Goal: Task Accomplishment & Management: Manage account settings

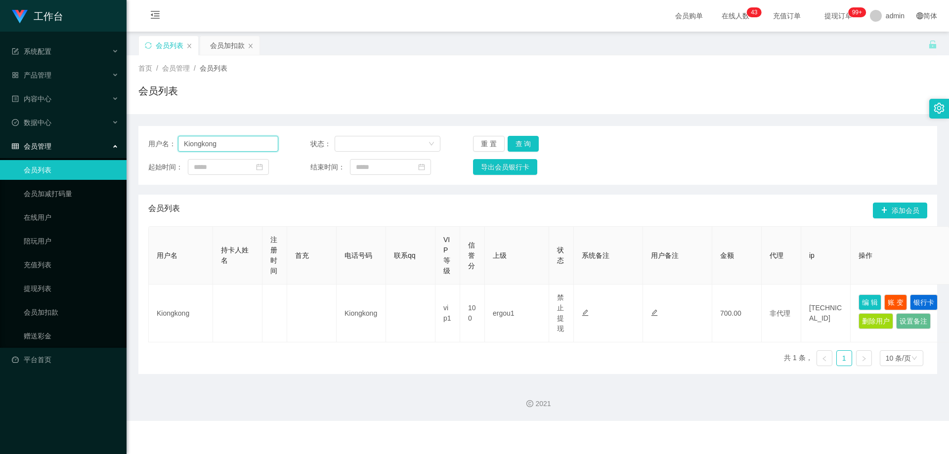
drag, startPoint x: 243, startPoint y: 150, endPoint x: 368, endPoint y: 161, distance: 125.6
click at [140, 156] on div "用户名： Kiongkong 状态： 重 置 查 询 起始时间： 结束时间： 导出会员银行卡" at bounding box center [537, 155] width 799 height 59
paste input "ng45679"
type input "King45679"
click at [525, 141] on button "查 询" at bounding box center [524, 144] width 32 height 16
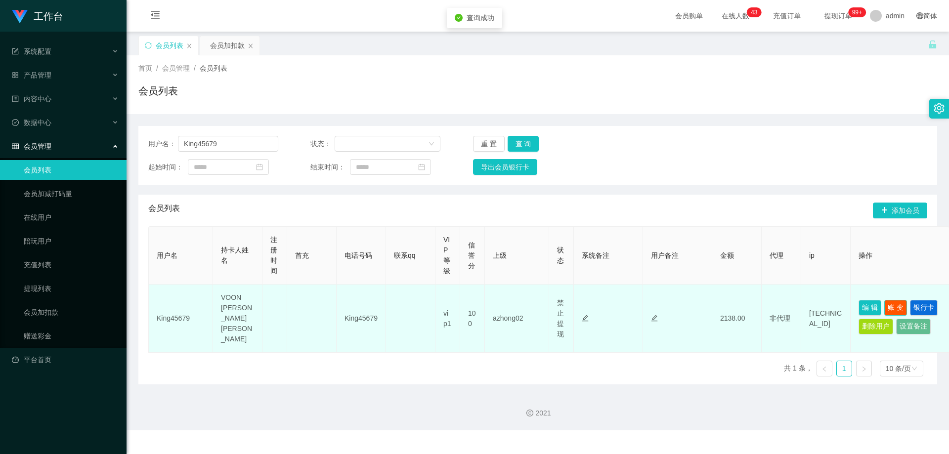
click at [900, 304] on button "账 变" at bounding box center [895, 308] width 23 height 16
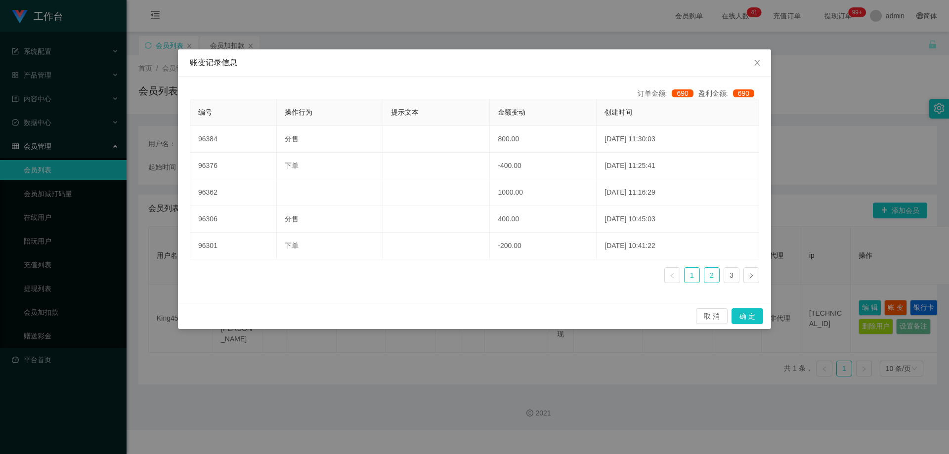
click at [718, 276] on link "2" at bounding box center [711, 275] width 15 height 15
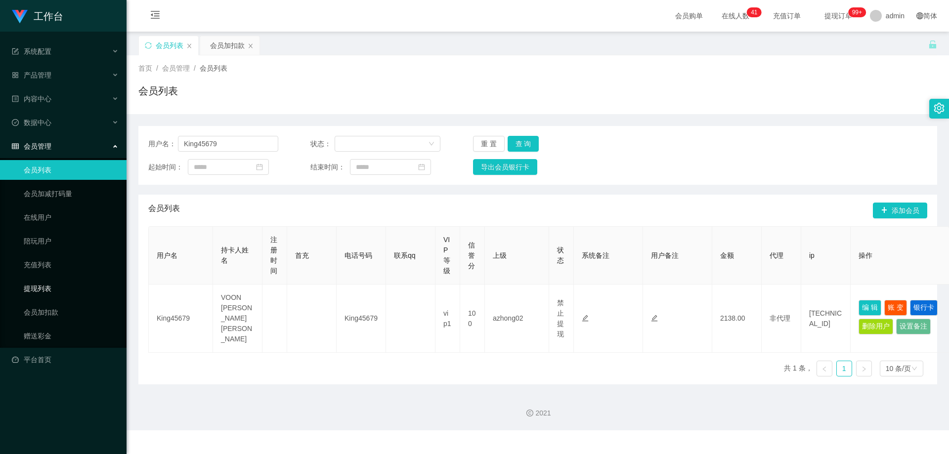
click at [49, 291] on link "提现列表" at bounding box center [71, 289] width 95 height 20
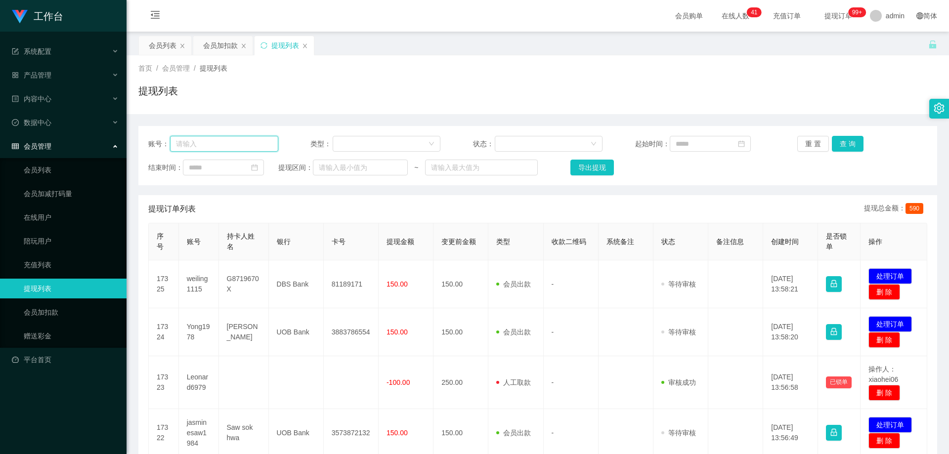
click at [248, 138] on input "text" at bounding box center [224, 144] width 108 height 16
paste input "King45679"
click at [852, 143] on button "查 询" at bounding box center [848, 144] width 32 height 16
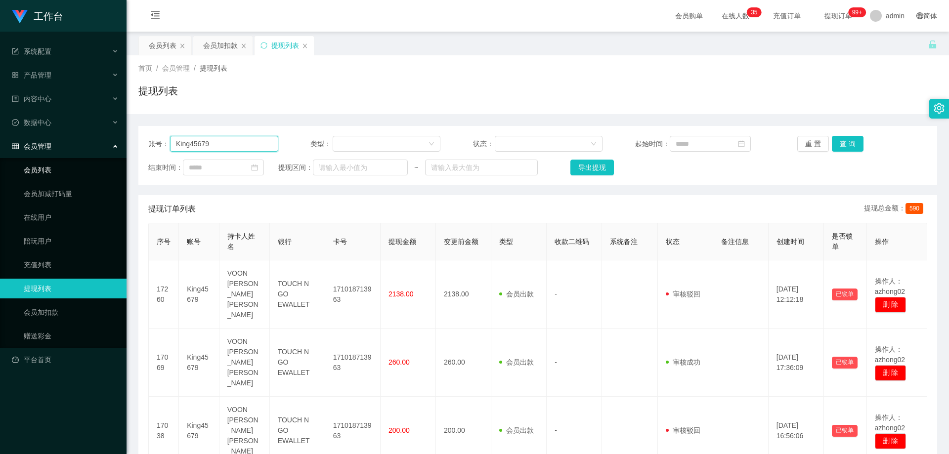
drag, startPoint x: 222, startPoint y: 147, endPoint x: 70, endPoint y: 164, distance: 153.2
click at [70, 163] on section "工作台 系统配置 产品管理 内容中心 数据中心 会员管理 会员列表 会员加减打码量 在线用户 陪玩用户 充值列表 提现列表 会员加扣款 赠送彩金 平台首页 保…" at bounding box center [474, 305] width 949 height 611
paste input "6122754"
type input "6122754"
click at [845, 139] on button "查 询" at bounding box center [848, 144] width 32 height 16
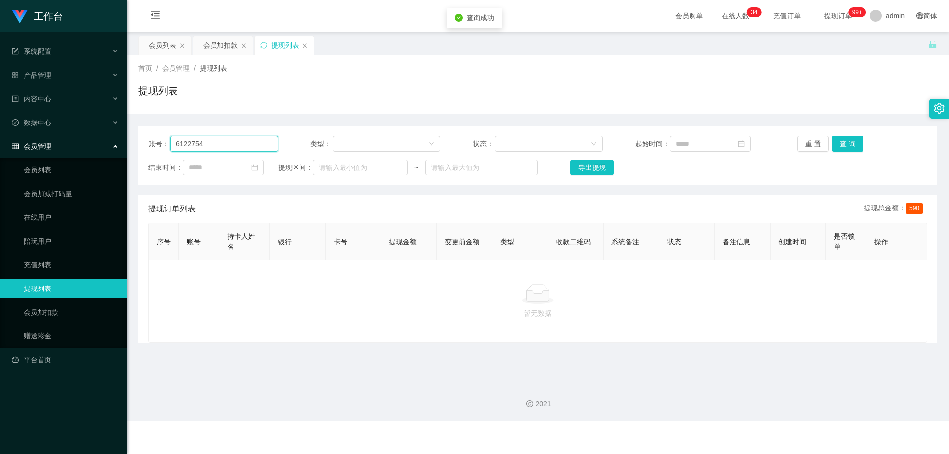
click at [225, 141] on input "6122754" at bounding box center [224, 144] width 108 height 16
click at [152, 44] on div "会员列表" at bounding box center [163, 45] width 28 height 19
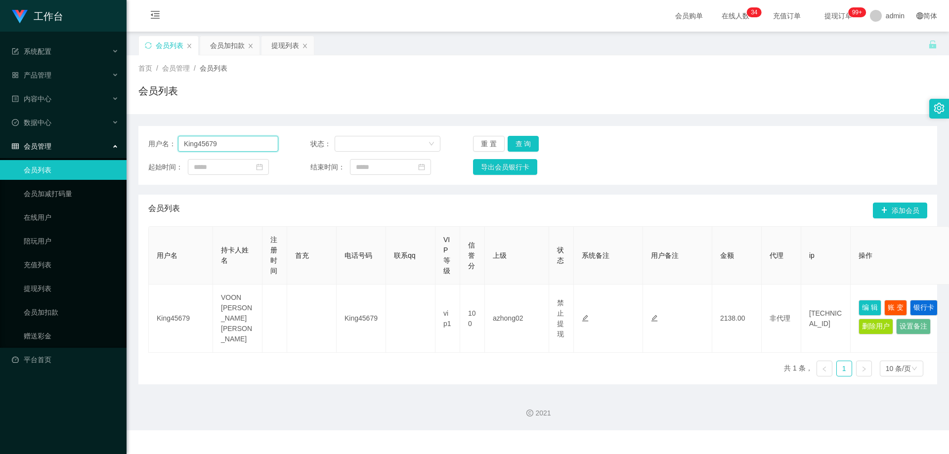
drag, startPoint x: 237, startPoint y: 146, endPoint x: 126, endPoint y: 153, distance: 110.9
click at [126, 153] on section "工作台 系统配置 产品管理 内容中心 数据中心 会员管理 会员列表 会员加减打码量 在线用户 陪玩用户 充值列表 提现列表 会员加扣款 赠送彩金 平台首页 保…" at bounding box center [474, 215] width 949 height 431
paste input "6122754"
type input "6122754"
click at [526, 139] on button "查 询" at bounding box center [524, 144] width 32 height 16
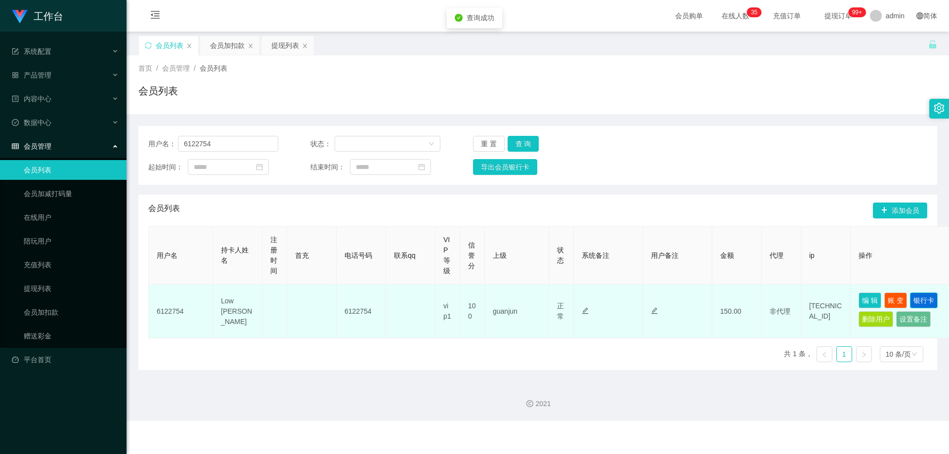
click at [916, 296] on button "银行卡" at bounding box center [924, 301] width 28 height 16
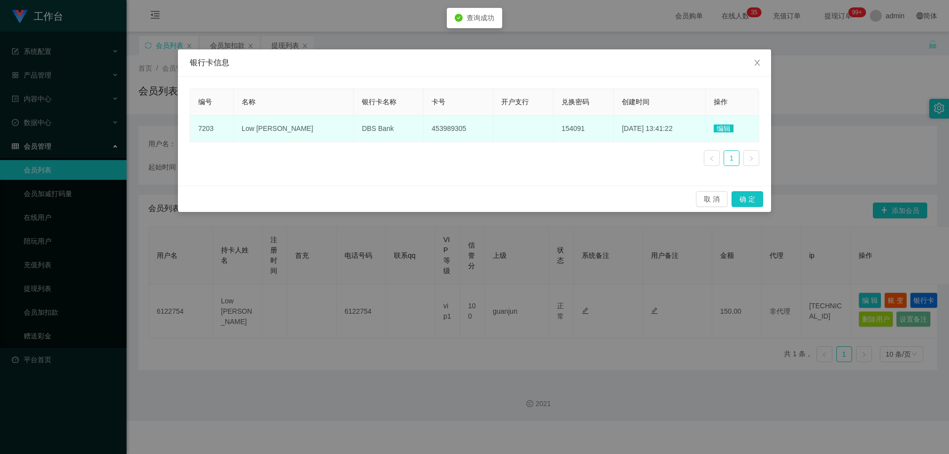
click at [725, 129] on span "编辑" at bounding box center [724, 129] width 20 height 8
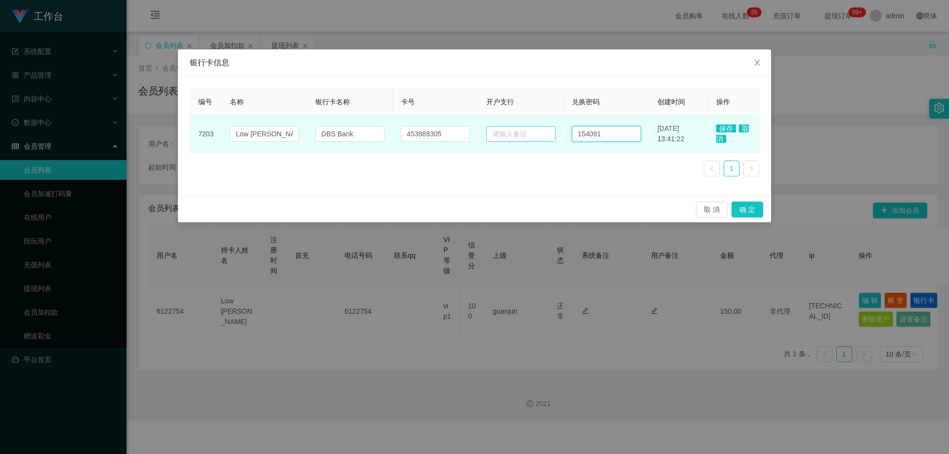
drag, startPoint x: 598, startPoint y: 136, endPoint x: 521, endPoint y: 138, distance: 76.6
click at [521, 138] on tr "7203 Low Ming Soon DBS Bank 453989305 154091 [DATE] 13:41:22 保存 取消" at bounding box center [474, 134] width 569 height 37
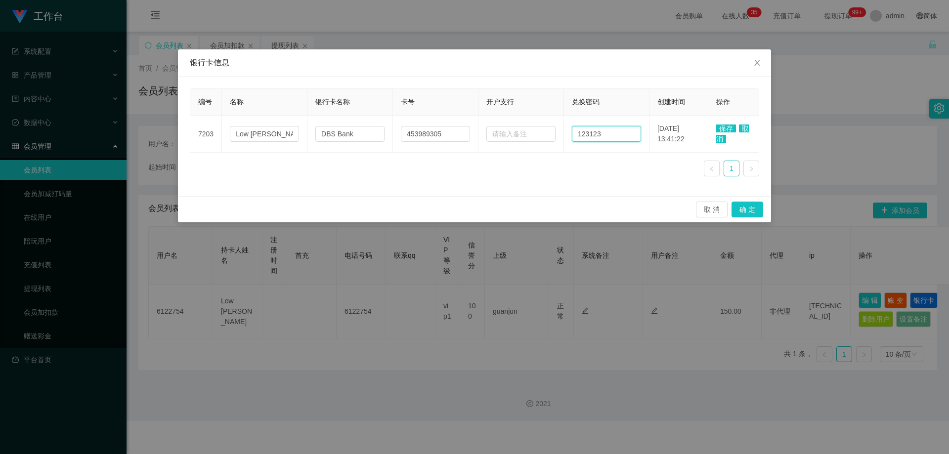
type input "123123"
click at [729, 127] on span "保存" at bounding box center [726, 129] width 20 height 8
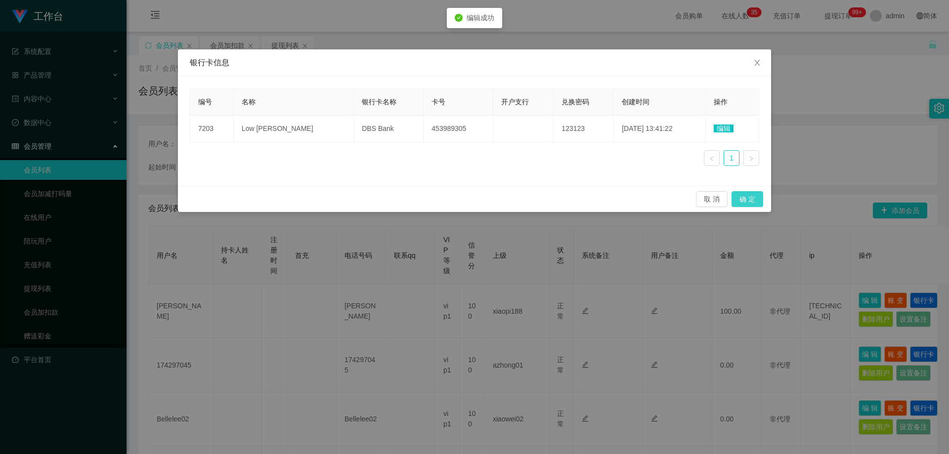
click at [748, 200] on button "确 定" at bounding box center [748, 199] width 32 height 16
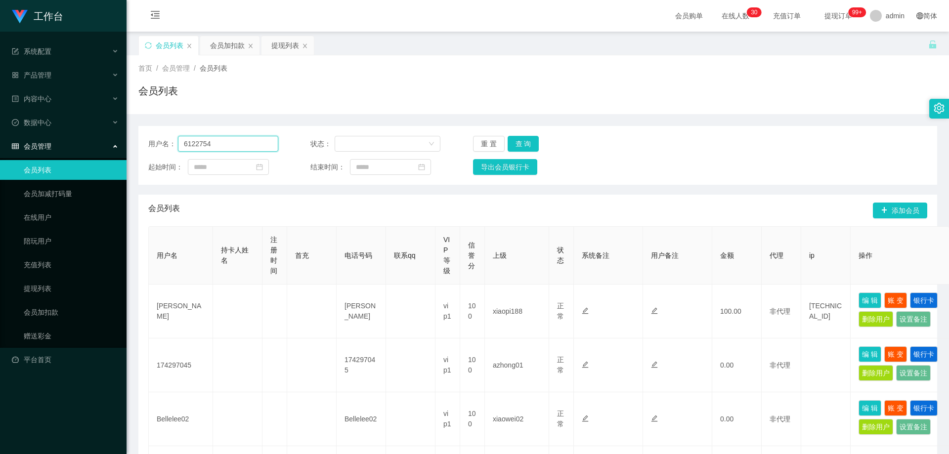
drag, startPoint x: 220, startPoint y: 141, endPoint x: 114, endPoint y: 141, distance: 106.8
click at [114, 141] on section "工作台 系统配置 产品管理 内容中心 数据中心 会员管理 会员列表 会员加减打码量 在线用户 陪玩用户 充值列表 提现列表 会员加扣款 赠送彩金 平台首页 保…" at bounding box center [474, 450] width 949 height 901
paste input "[CREDIT_CARD_NUMBER]"
click at [534, 142] on button "查 询" at bounding box center [524, 144] width 32 height 16
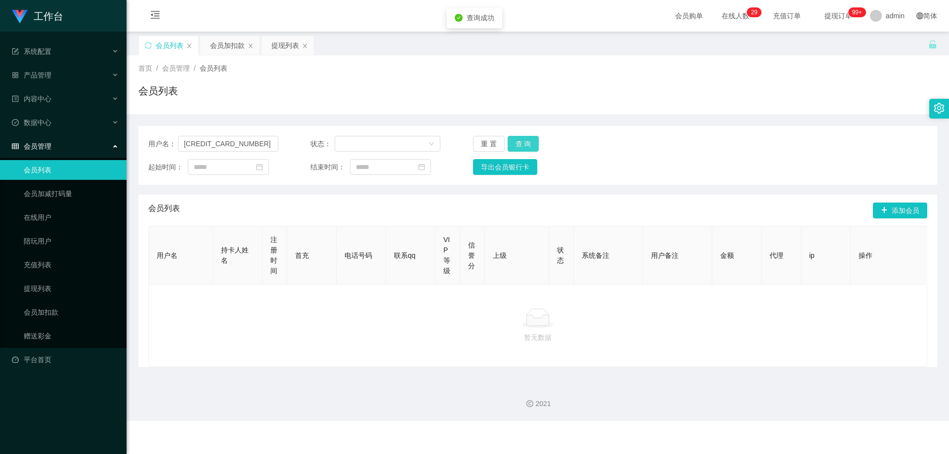
click at [533, 142] on button "查 询" at bounding box center [524, 144] width 32 height 16
click at [533, 142] on button "查 询" at bounding box center [529, 144] width 43 height 16
drag, startPoint x: 236, startPoint y: 145, endPoint x: 69, endPoint y: 151, distance: 167.2
click at [69, 151] on section "工作台 系统配置 产品管理 内容中心 数据中心 会员管理 会员列表 会员加减打码量 在线用户 陪玩用户 充值列表 提现列表 会员加扣款 赠送彩金 平台首页 保…" at bounding box center [474, 210] width 949 height 421
paste input "90419770"
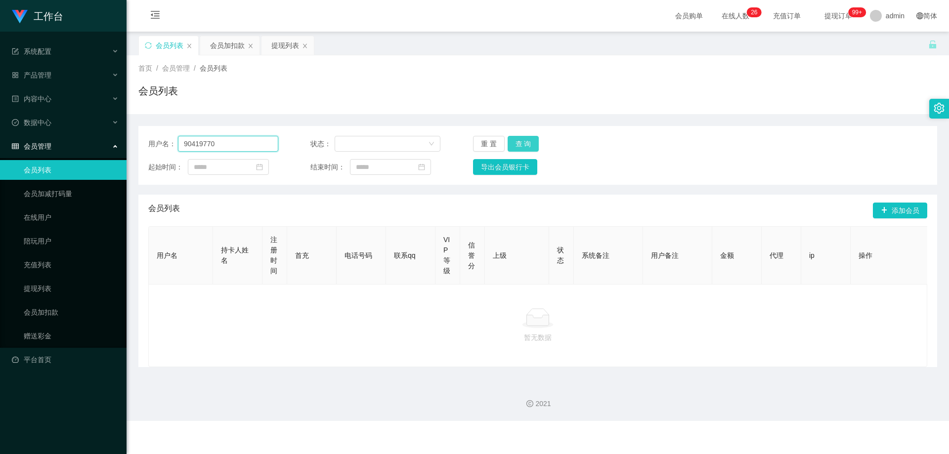
type input "90419770"
click at [511, 143] on button "查 询" at bounding box center [524, 144] width 32 height 16
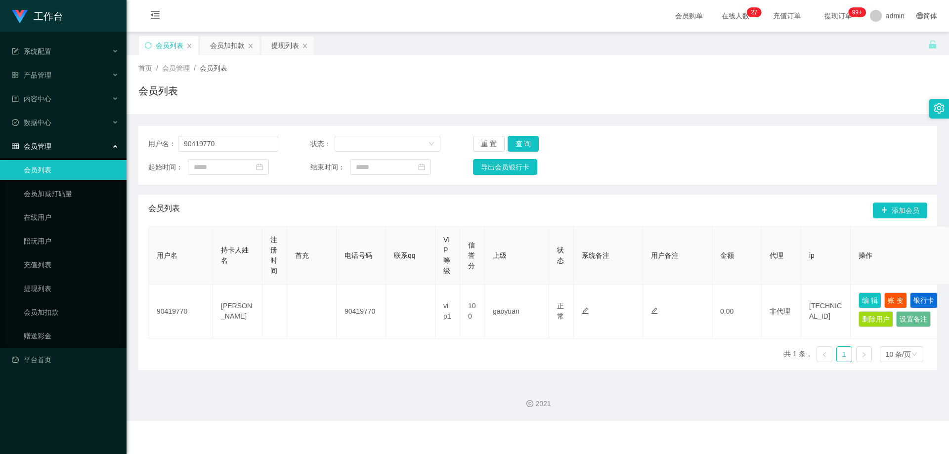
drag, startPoint x: 465, startPoint y: 379, endPoint x: 479, endPoint y: 375, distance: 14.7
click at [469, 378] on div "2021" at bounding box center [538, 398] width 823 height 46
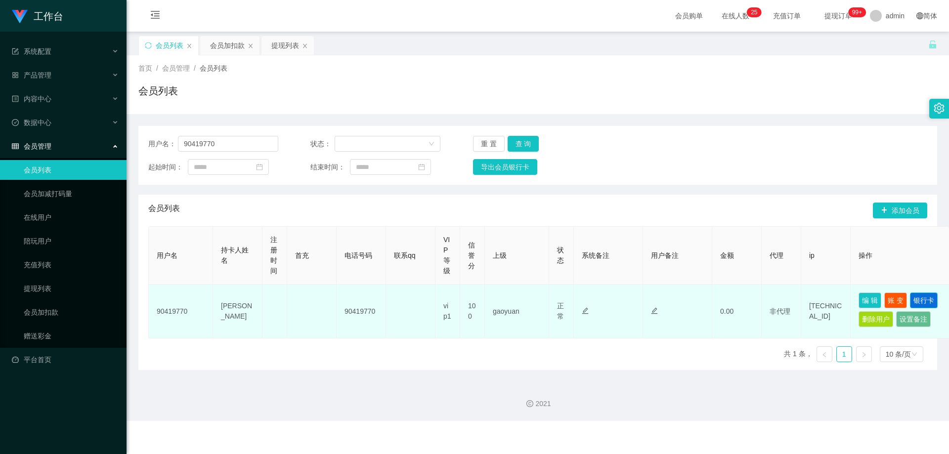
click at [929, 303] on button "银行卡" at bounding box center [924, 301] width 28 height 16
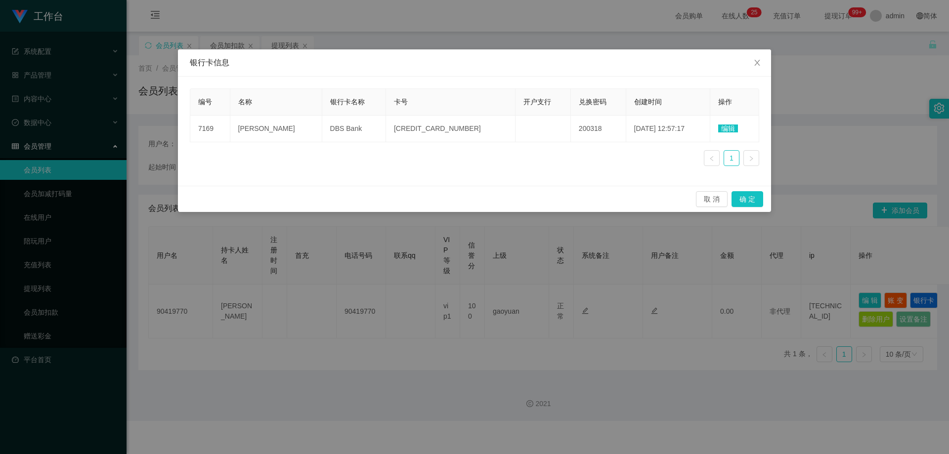
click at [649, 369] on div "银行卡信息 编号 名称 银行卡名称 卡号 开户支行 兑换密码 创建时间 操作 7169 [PERSON_NAME] DBS Bank 462845036017…" at bounding box center [474, 227] width 949 height 454
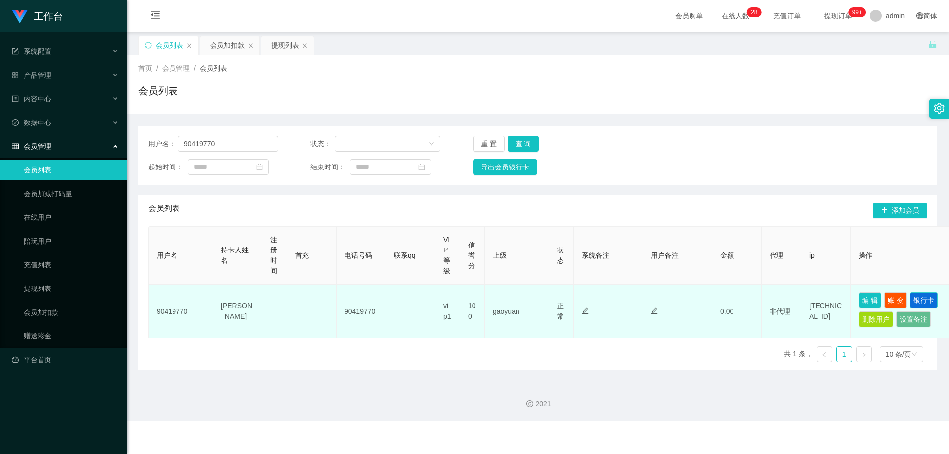
click at [927, 302] on button "银行卡" at bounding box center [924, 301] width 28 height 16
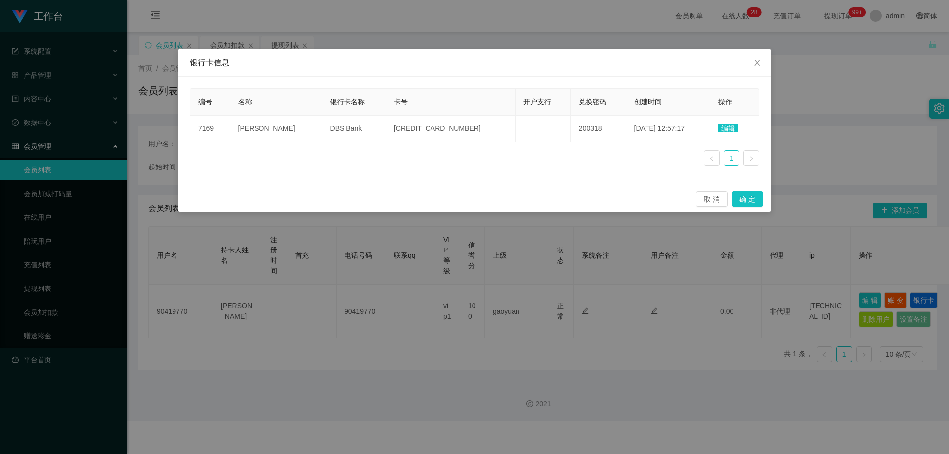
drag, startPoint x: 730, startPoint y: 128, endPoint x: 694, endPoint y: 127, distance: 36.1
click at [729, 128] on span "编辑" at bounding box center [728, 129] width 20 height 8
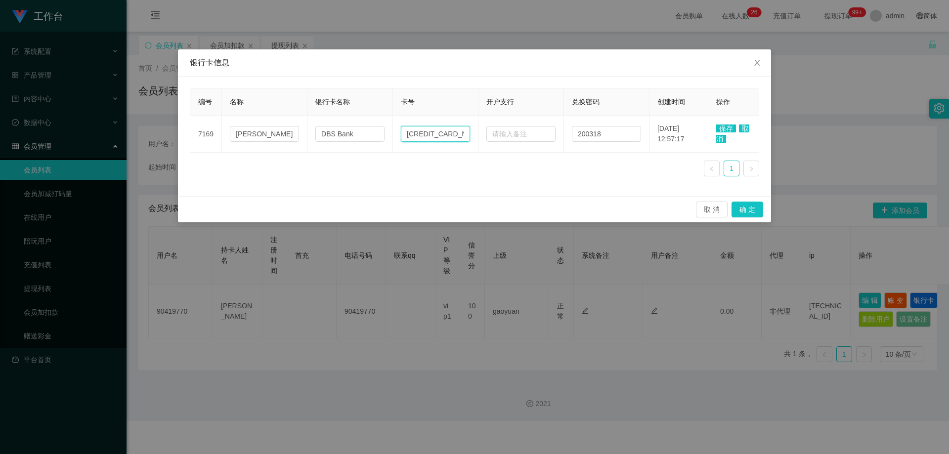
click at [449, 137] on input "[CREDIT_CARD_NUMBER]" at bounding box center [435, 134] width 69 height 16
paste input "90419770"
type input "90419770"
click at [723, 129] on span "保存" at bounding box center [726, 129] width 20 height 8
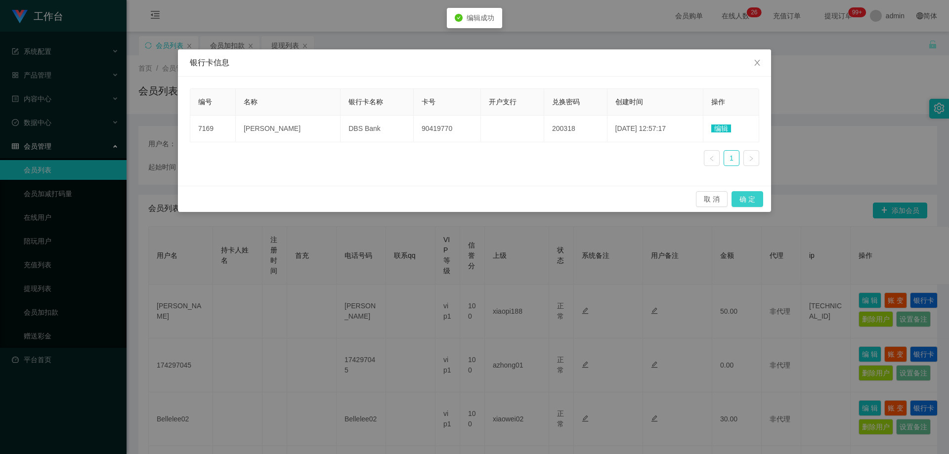
click at [738, 195] on button "确 定" at bounding box center [748, 199] width 32 height 16
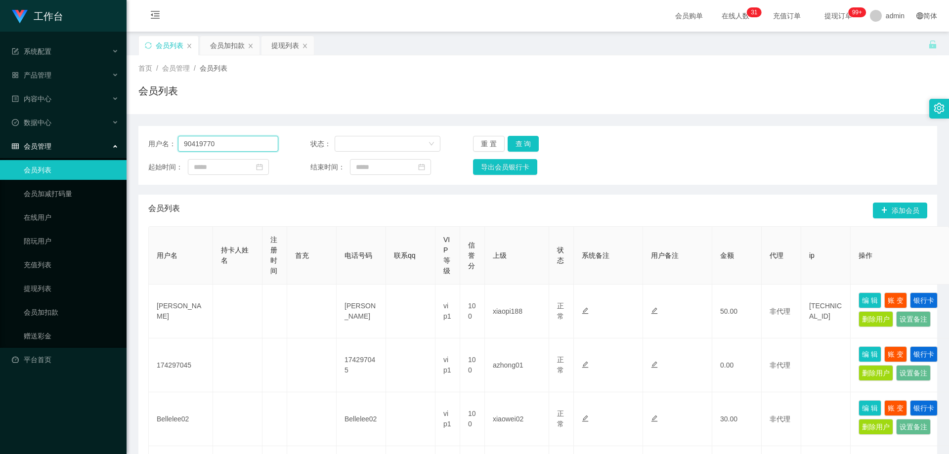
drag, startPoint x: 115, startPoint y: 146, endPoint x: 349, endPoint y: 159, distance: 234.7
click at [60, 154] on section "工作台 系统配置 产品管理 内容中心 数据中心 会员管理 会员列表 会员加减打码量 在线用户 陪玩用户 充值列表 提现列表 会员加扣款 赠送彩金 平台首页 保…" at bounding box center [474, 450] width 949 height 901
paste input "teddy612"
type input "teddy612"
drag, startPoint x: 522, startPoint y: 141, endPoint x: 568, endPoint y: 165, distance: 51.7
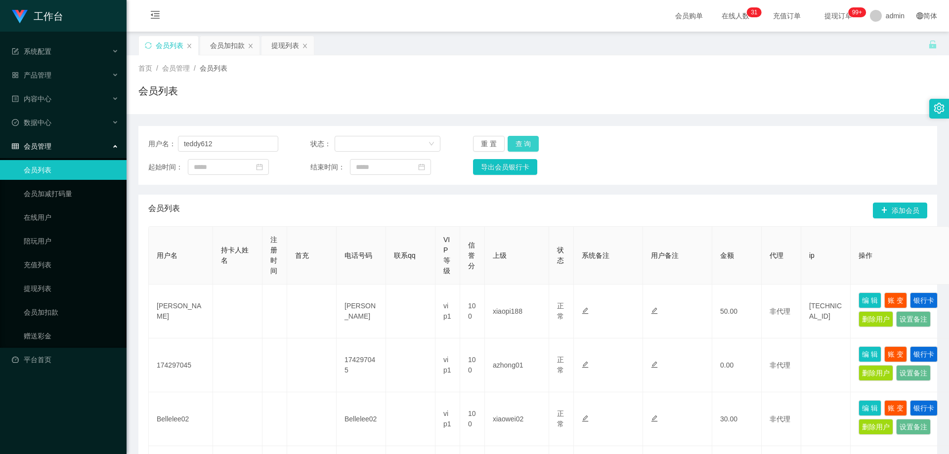
click at [522, 142] on button "查 询" at bounding box center [524, 144] width 32 height 16
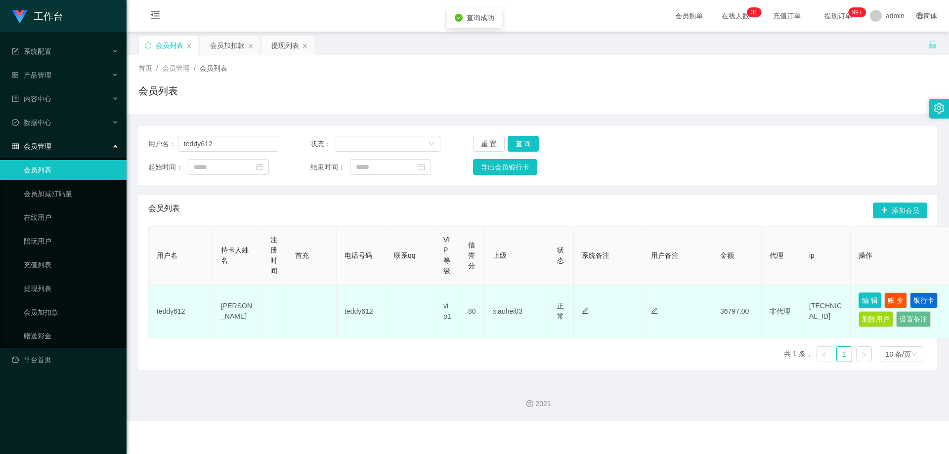
click at [871, 301] on button "编 辑" at bounding box center [870, 301] width 23 height 16
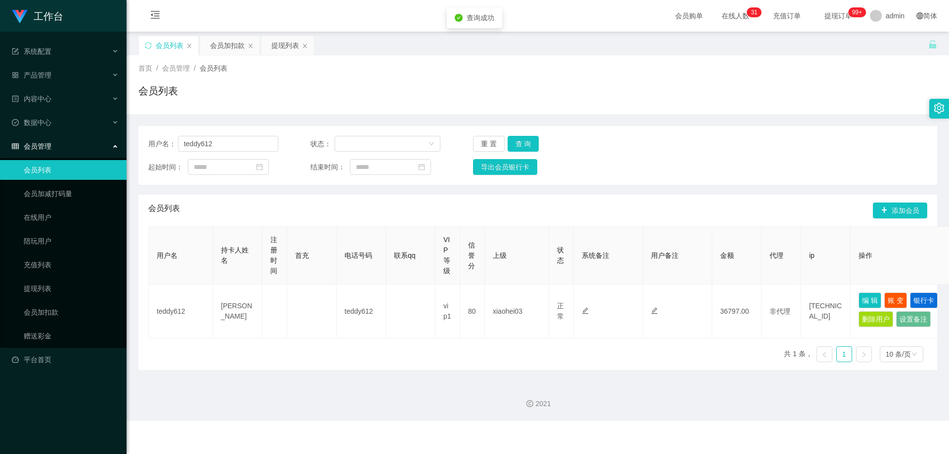
type input "teddy612"
type input "[PERSON_NAME]"
type input "80"
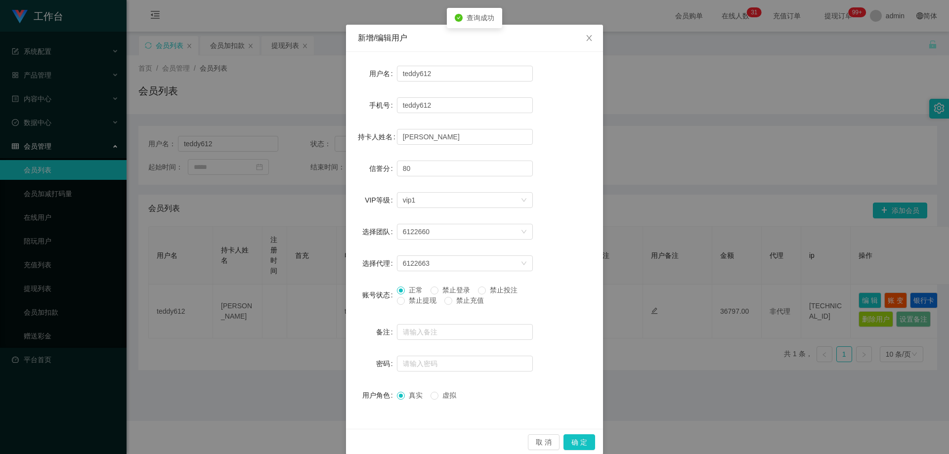
scroll to position [38, 0]
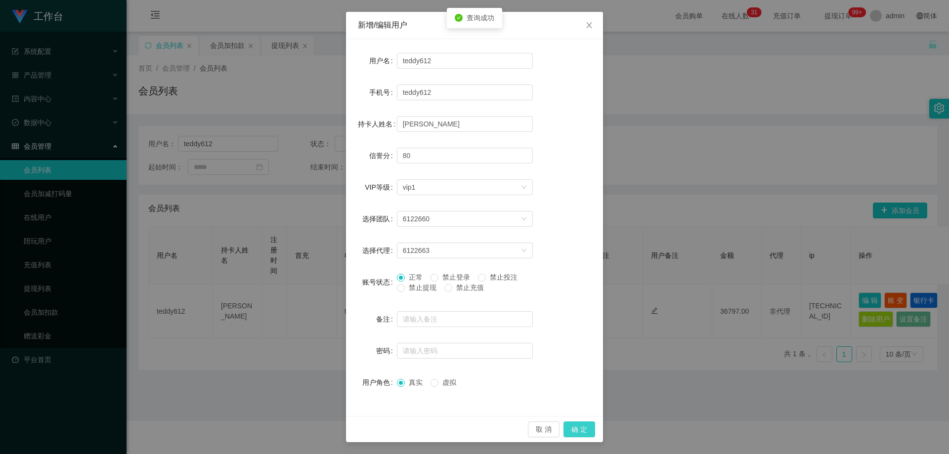
click at [568, 428] on button "确 定" at bounding box center [580, 430] width 32 height 16
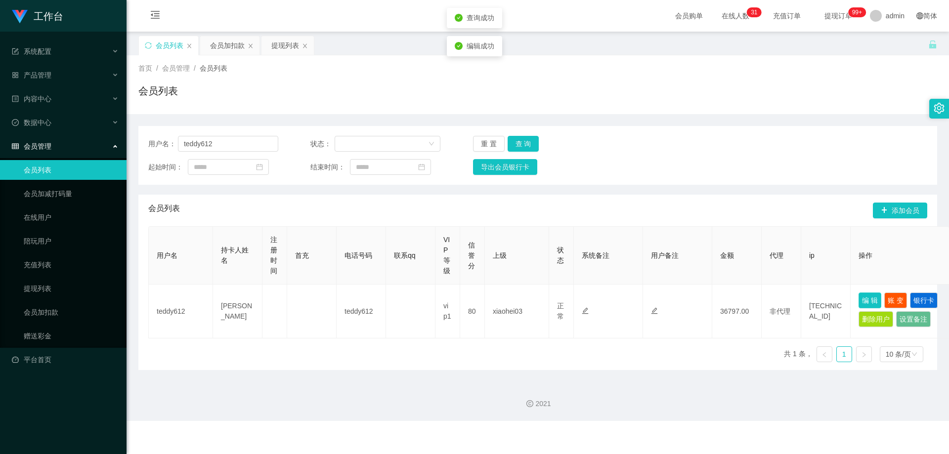
scroll to position [0, 0]
drag, startPoint x: 226, startPoint y: 143, endPoint x: 92, endPoint y: 164, distance: 135.5
click at [92, 164] on section "工作台 系统配置 产品管理 内容中心 数据中心 会员管理 会员列表 会员加减打码量 在线用户 陪玩用户 充值列表 提现列表 会员加扣款 赠送彩金 平台首页 保…" at bounding box center [474, 210] width 949 height 421
paste input "Iam04how"
type input "Iam04how"
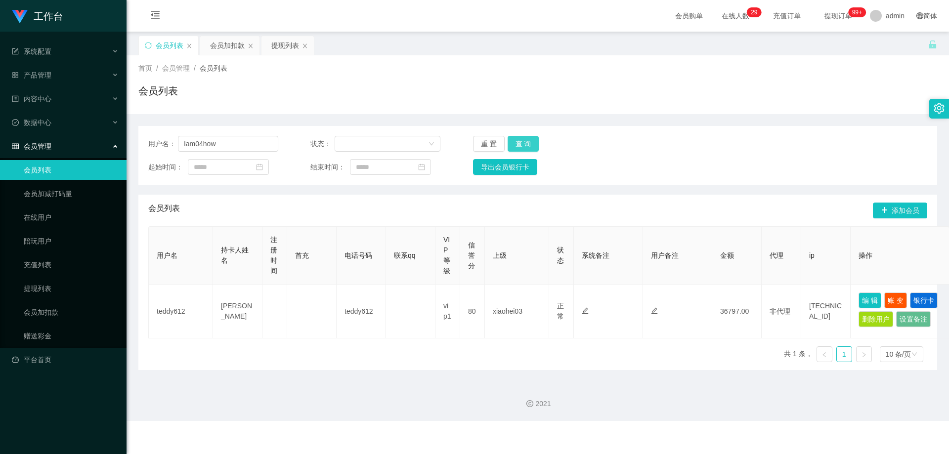
drag, startPoint x: 524, startPoint y: 144, endPoint x: 667, endPoint y: 207, distance: 155.8
click at [524, 144] on button "查 询" at bounding box center [524, 144] width 32 height 16
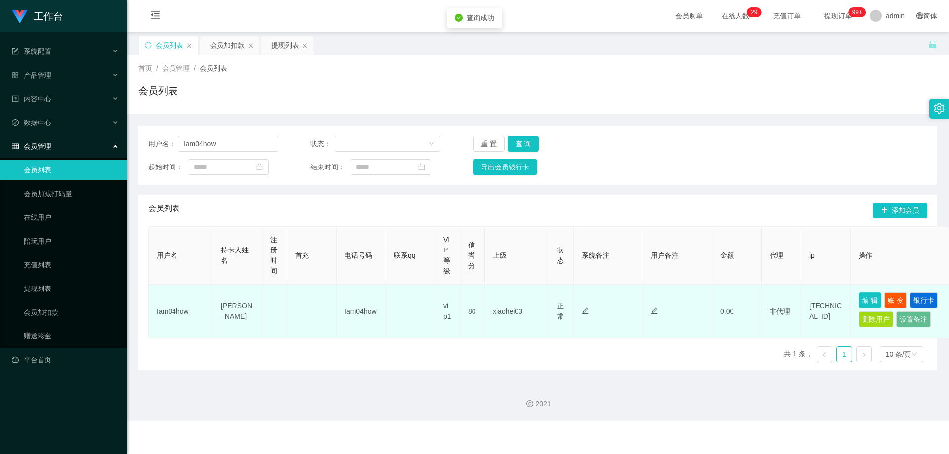
click at [869, 301] on button "编 辑" at bounding box center [870, 301] width 23 height 16
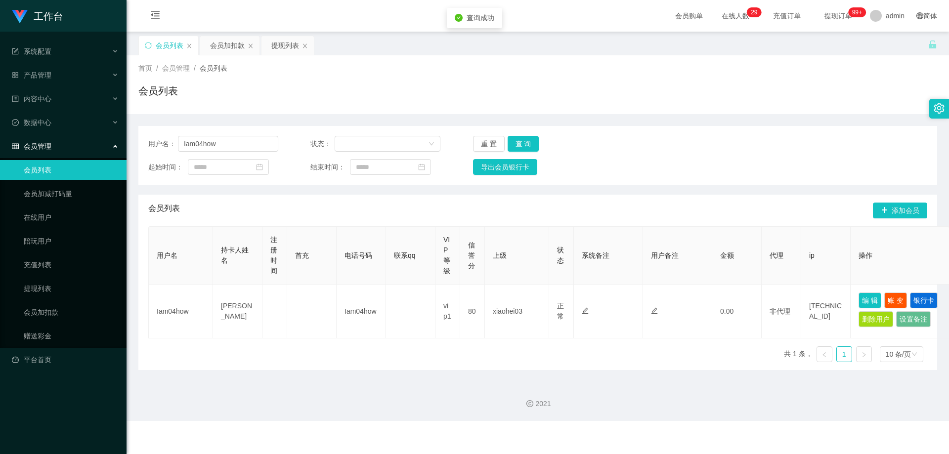
type input "Iam04how"
type input "[PERSON_NAME]"
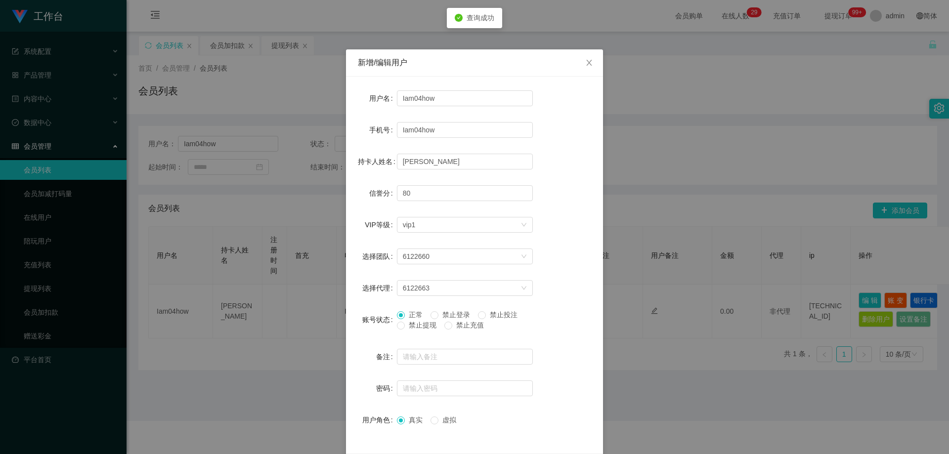
click at [419, 326] on span "禁止提现" at bounding box center [423, 325] width 36 height 8
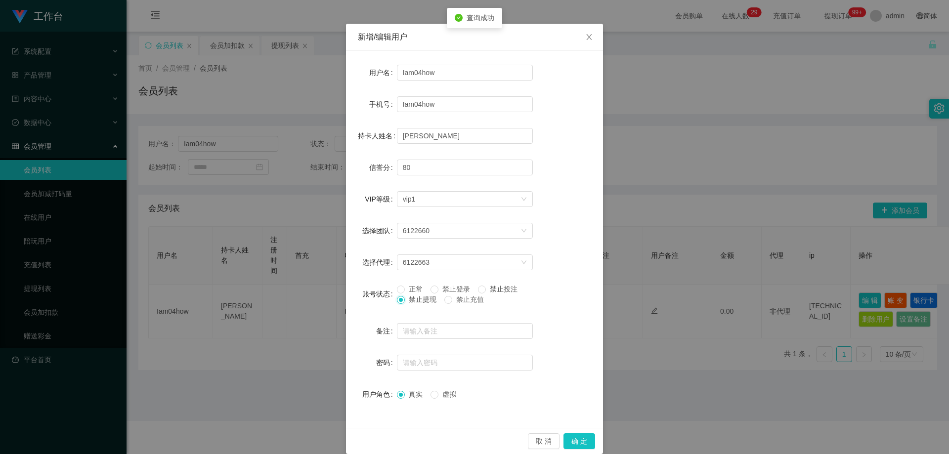
scroll to position [38, 0]
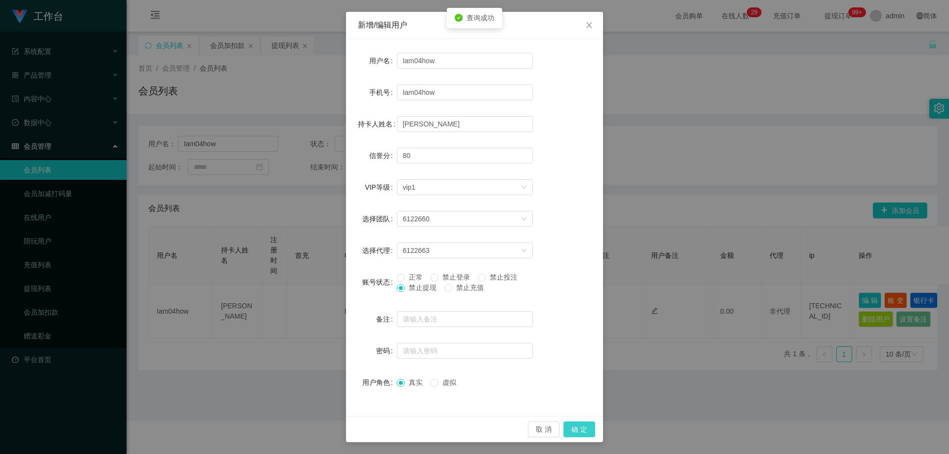
click at [578, 427] on button "确 定" at bounding box center [580, 430] width 32 height 16
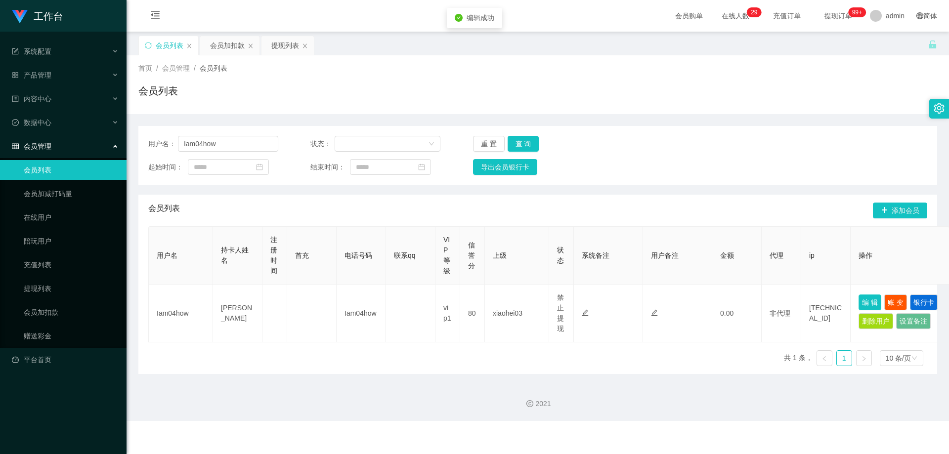
scroll to position [0, 0]
click at [279, 44] on div "提现列表" at bounding box center [285, 45] width 28 height 19
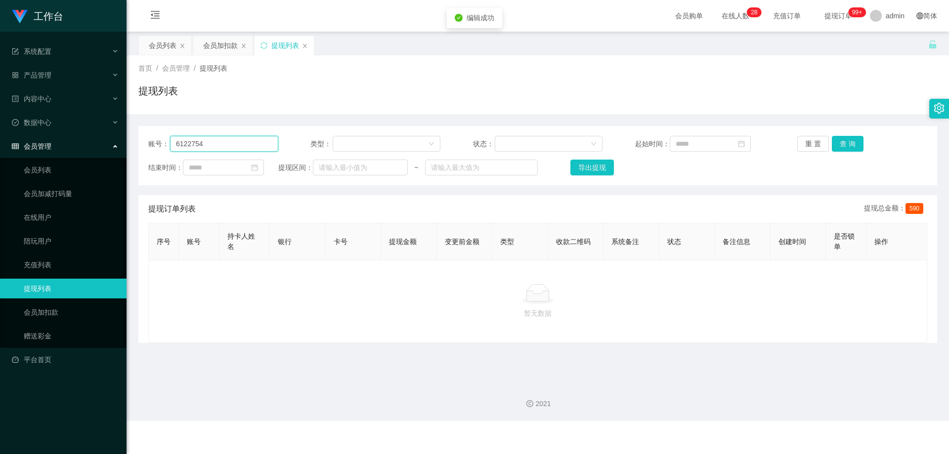
drag, startPoint x: 225, startPoint y: 147, endPoint x: 130, endPoint y: 150, distance: 95.0
click at [130, 150] on main "关闭左侧 关闭右侧 关闭其它 刷新页面 会员列表 会员加扣款 提现列表 首页 / 会员管理 / 提现列表 / 提现列表 账号： 6122754 类型： 状态：…" at bounding box center [538, 204] width 823 height 344
paste input "Iam04how"
type input "Iam04how"
click at [841, 139] on button "查 询" at bounding box center [848, 144] width 32 height 16
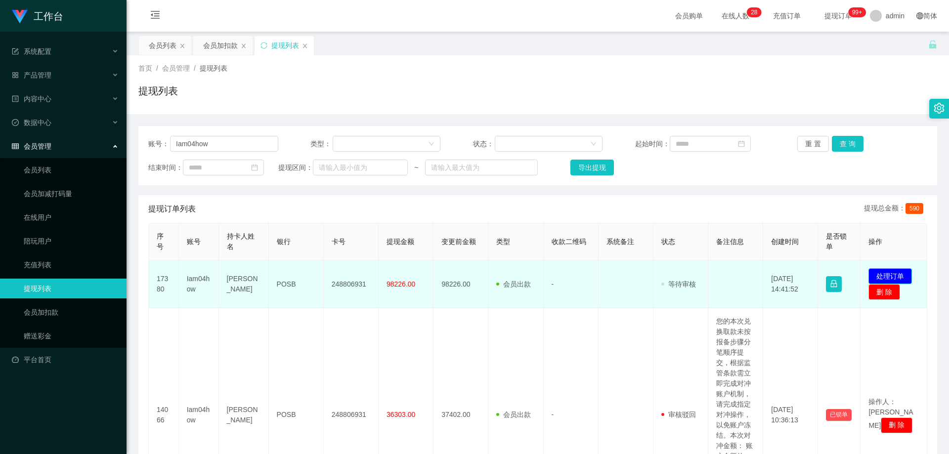
click at [881, 275] on button "处理订单" at bounding box center [889, 276] width 43 height 16
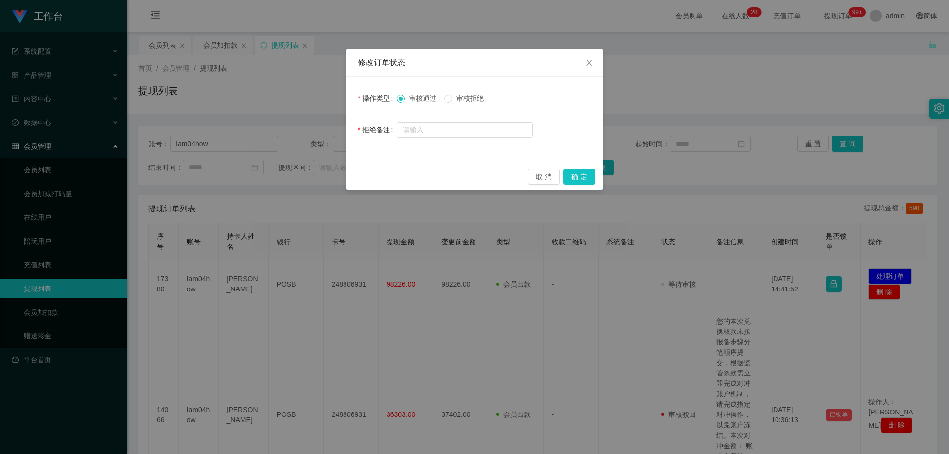
click at [467, 97] on span "审核拒绝" at bounding box center [470, 98] width 36 height 8
click at [454, 127] on input "text" at bounding box center [465, 130] width 136 height 16
paste input "您好，系统侦测到您工作台存在多次错误订单以及验资纪录，导致当前帐号信誉分未达标，请先联络相关负责人提升信誉分至98分方可重新发起提款申请。请勿在信誉分不足的情…"
type input "您好，系统侦测到您工作台存在多次错误订单以及验资纪录，导致当前帐号信誉分未达标，请先联络相关负责人提升信誉分至98分方可重新发起提款申请。请勿在信誉分不足的情…"
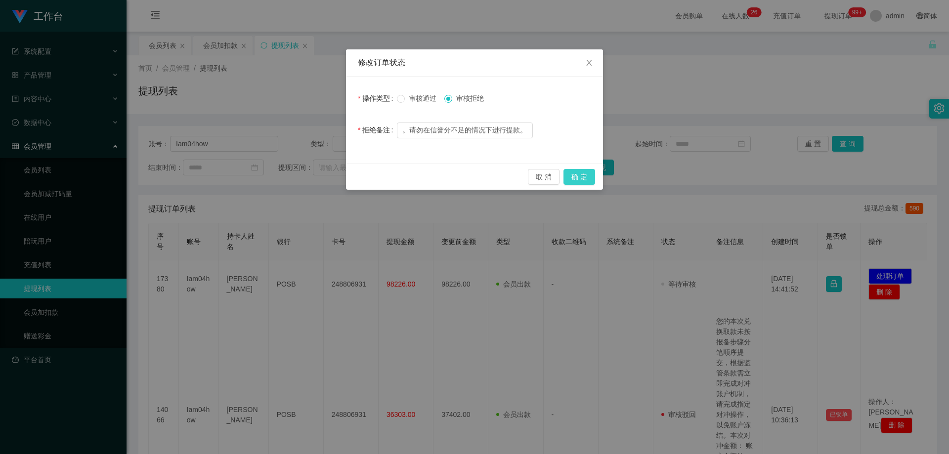
click at [586, 180] on button "确 定" at bounding box center [580, 177] width 32 height 16
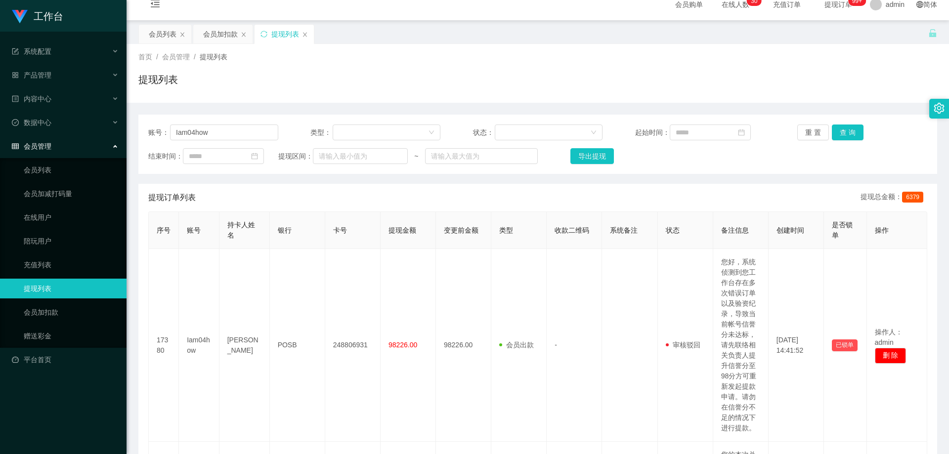
scroll to position [0, 0]
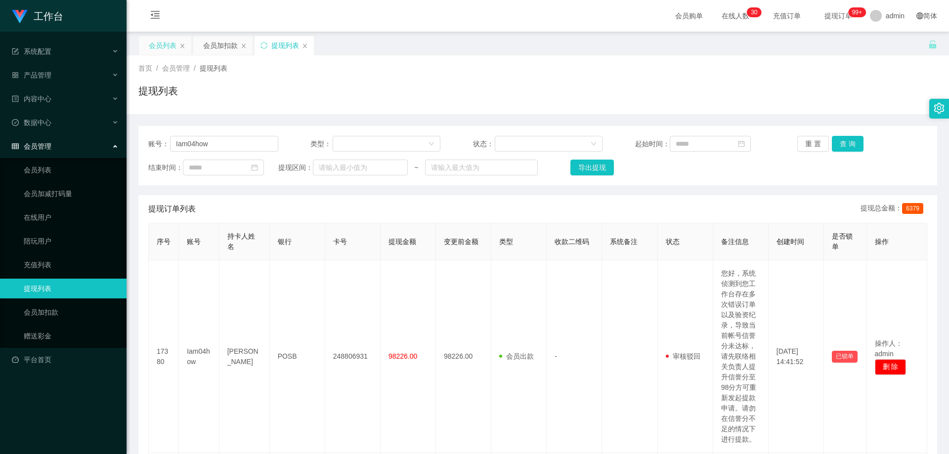
click at [164, 43] on div "会员列表" at bounding box center [163, 45] width 28 height 19
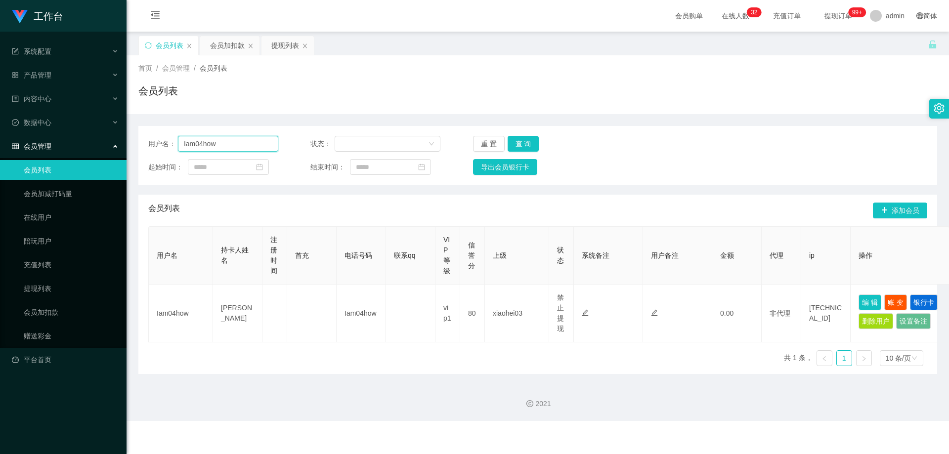
drag, startPoint x: 221, startPoint y: 144, endPoint x: 74, endPoint y: 152, distance: 147.5
click at [65, 150] on section "工作台 系统配置 产品管理 内容中心 数据中心 会员管理 会员列表 会员加减打码量 在线用户 陪玩用户 充值列表 提现列表 会员加扣款 赠送彩金 平台首页 保…" at bounding box center [474, 210] width 949 height 421
paste input "teddy612"
type input "teddy612"
drag, startPoint x: 529, startPoint y: 145, endPoint x: 615, endPoint y: 191, distance: 97.3
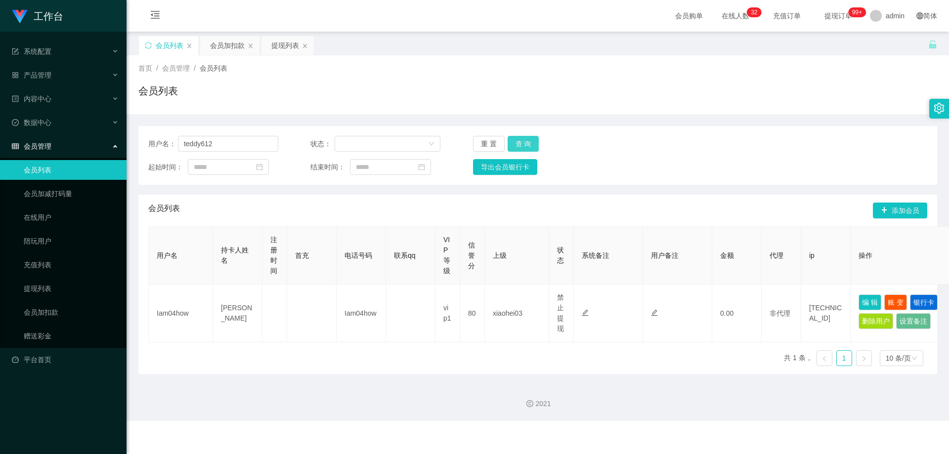
click at [529, 145] on button "查 询" at bounding box center [524, 144] width 32 height 16
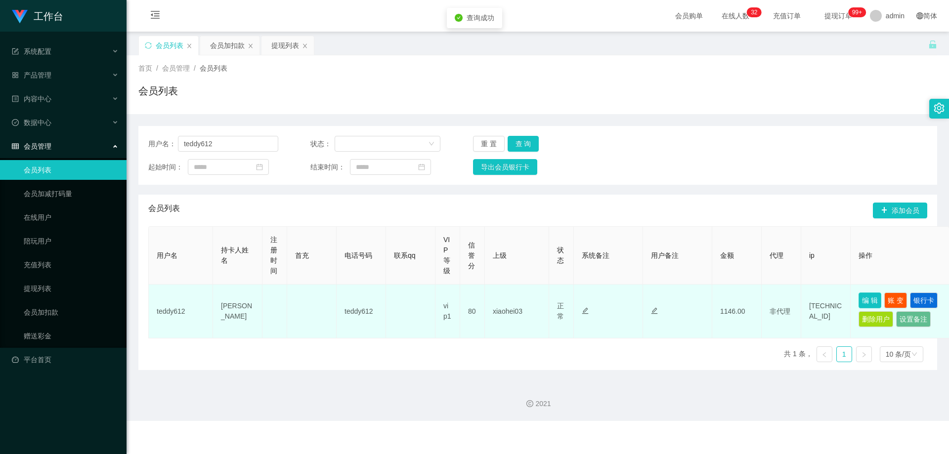
click at [869, 297] on button "编 辑" at bounding box center [870, 301] width 23 height 16
type input "teddy612"
type input "[PERSON_NAME]"
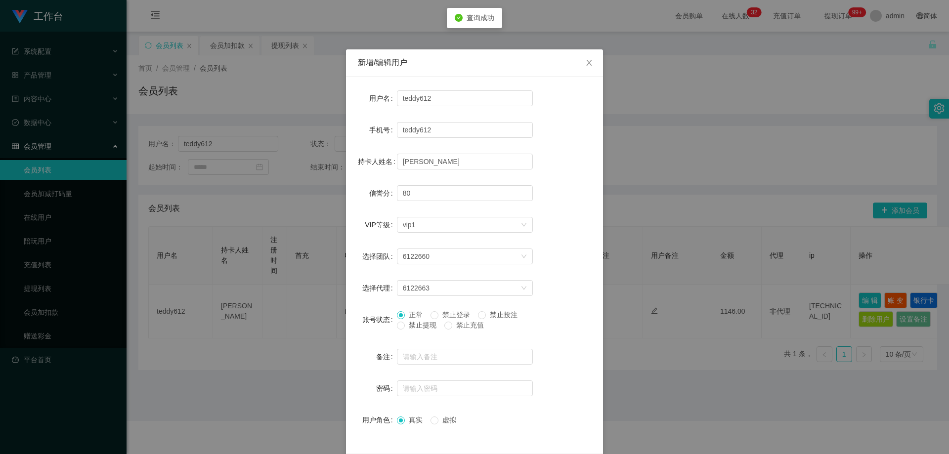
drag, startPoint x: 414, startPoint y: 329, endPoint x: 425, endPoint y: 333, distance: 11.6
click at [414, 329] on span "禁止提现" at bounding box center [423, 325] width 36 height 8
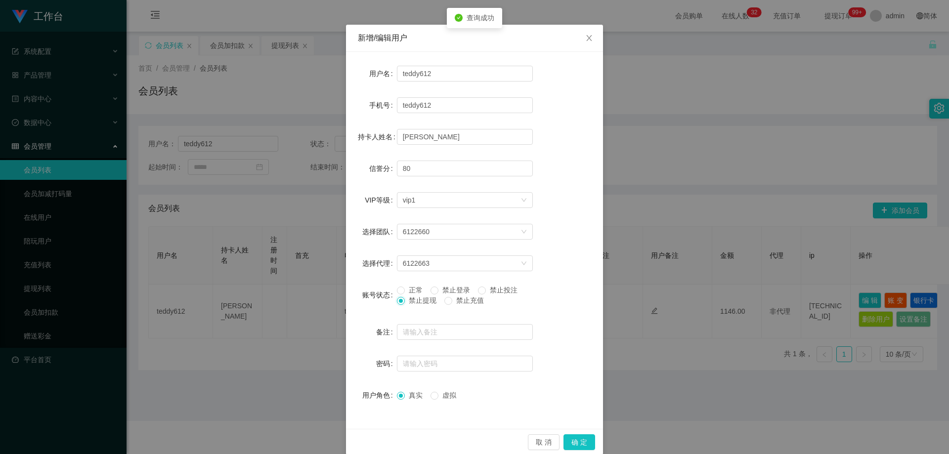
scroll to position [38, 0]
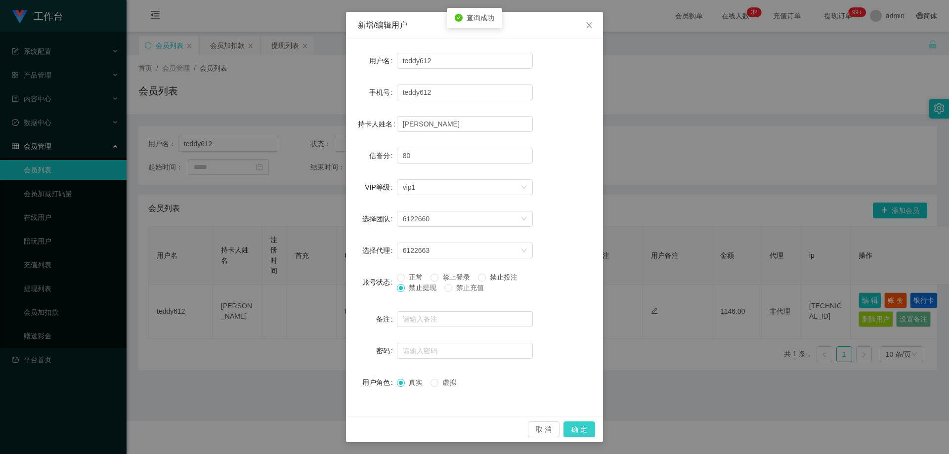
click at [569, 436] on button "确 定" at bounding box center [580, 430] width 32 height 16
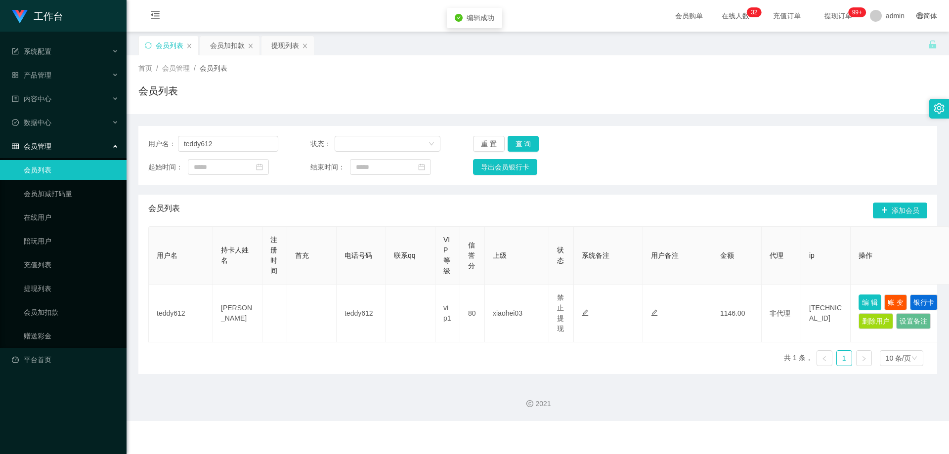
scroll to position [0, 0]
click at [272, 44] on div "提现列表" at bounding box center [285, 45] width 28 height 19
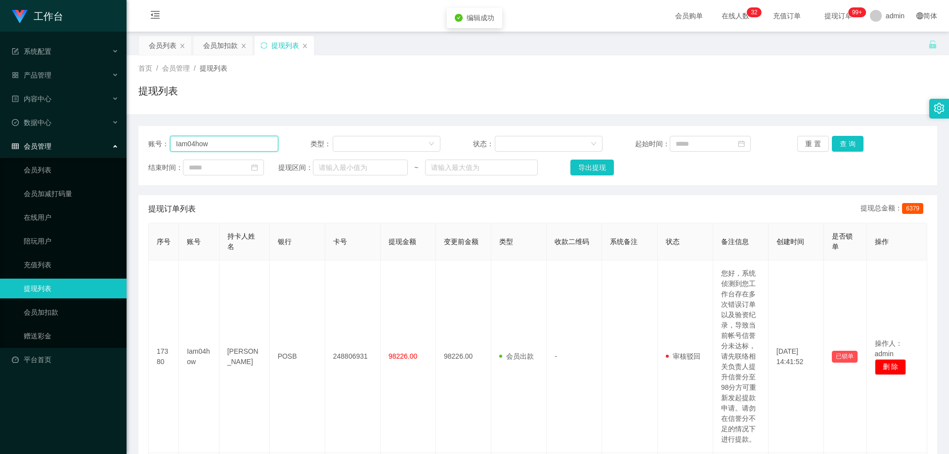
drag, startPoint x: 127, startPoint y: 147, endPoint x: 184, endPoint y: 179, distance: 65.7
paste input "teddy612"
type input "teddy612"
click at [840, 146] on button "查 询" at bounding box center [848, 144] width 32 height 16
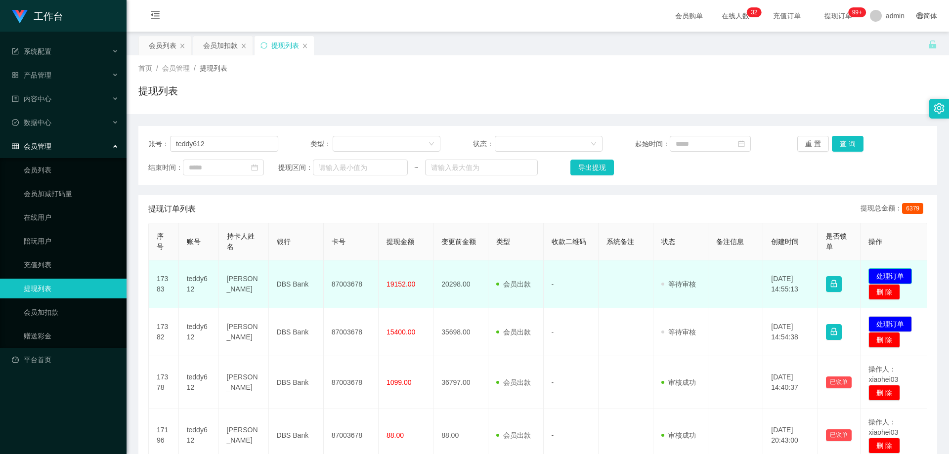
click at [885, 279] on button "处理订单" at bounding box center [889, 276] width 43 height 16
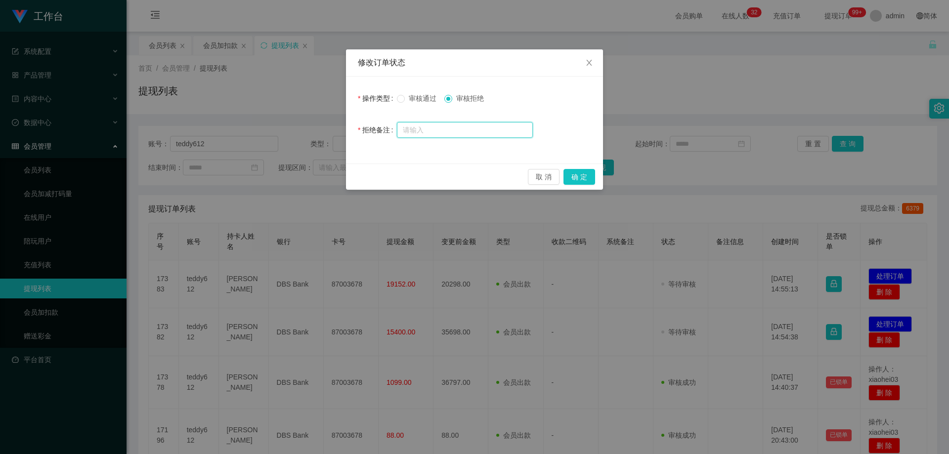
drag, startPoint x: 450, startPoint y: 132, endPoint x: 519, endPoint y: 162, distance: 75.1
click at [457, 135] on input "text" at bounding box center [465, 130] width 136 height 16
paste input "您的本次兑换取款未按报备步骤分笔顺序提交，根据监管条款需立即完成对冲账户机制，请完成指定对冲操作，以免账户冻结。本次对冲金额： 账户余额的 70%（SGD24…"
type input "您的本次兑换取款未按报备步骤分笔顺序提交，根据监管条款需立即完成对冲账户机制，请完成指定对冲操作，以免账户冻结。本次对冲金额： 账户余额的 70%（SGD24…"
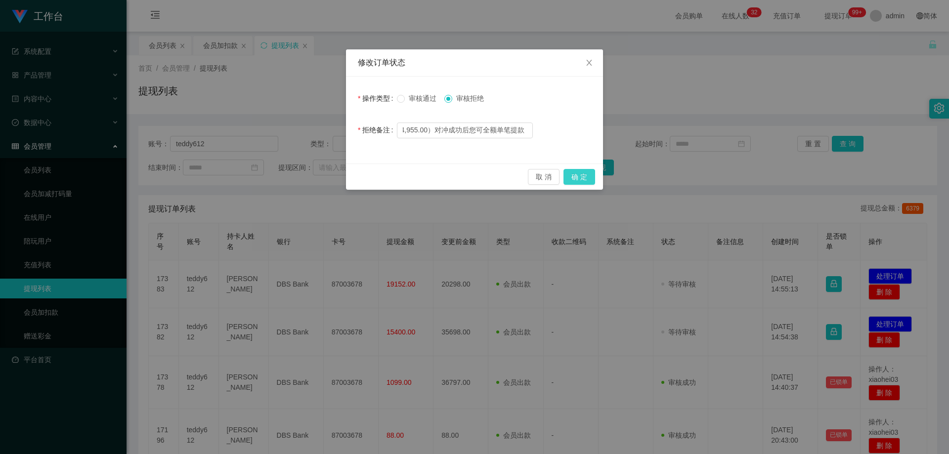
click at [585, 175] on button "确 定" at bounding box center [580, 177] width 32 height 16
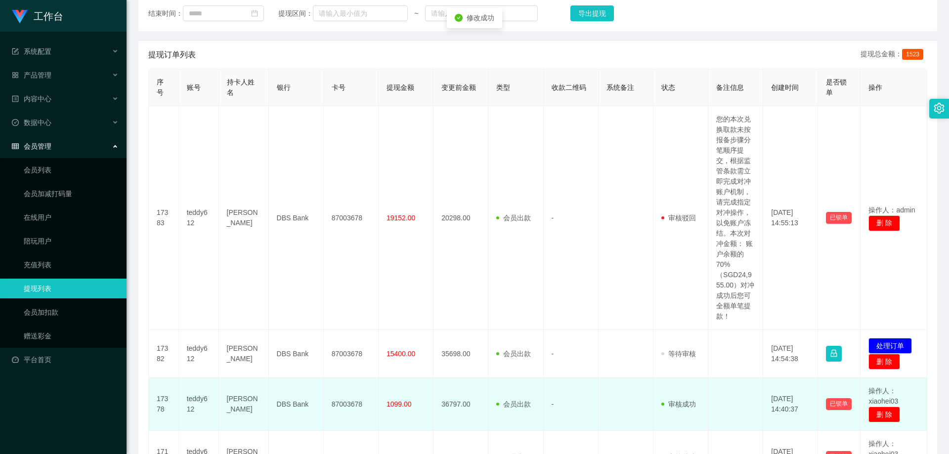
scroll to position [247, 0]
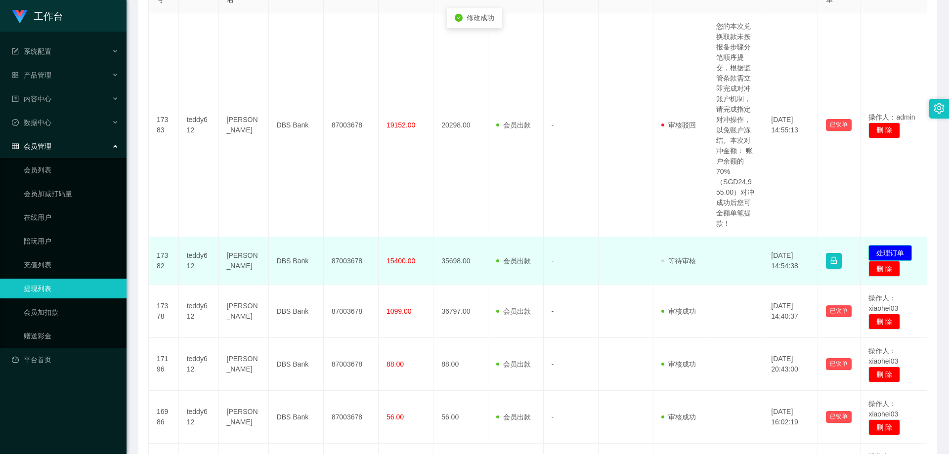
click at [887, 259] on button "处理订单" at bounding box center [889, 253] width 43 height 16
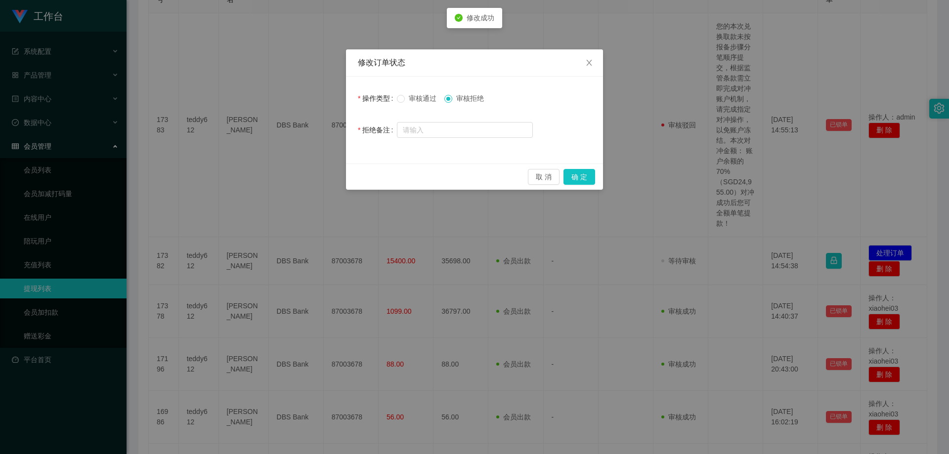
click at [484, 117] on form "操作类型 审核通过 审核拒绝 拒绝备注" at bounding box center [474, 113] width 233 height 51
click at [482, 120] on form "操作类型 审核通过 审核拒绝 拒绝备注" at bounding box center [474, 113] width 233 height 51
click at [482, 121] on div at bounding box center [465, 130] width 136 height 20
click at [481, 125] on input "text" at bounding box center [465, 130] width 136 height 16
paste input "您的本次兑换取款未按报备步骤分笔顺序提交，根据监管条款需立即完成对冲账户机制，请完成指定对冲操作，以免账户冻结。本次对冲金额： 账户余额的 70%（SGD24…"
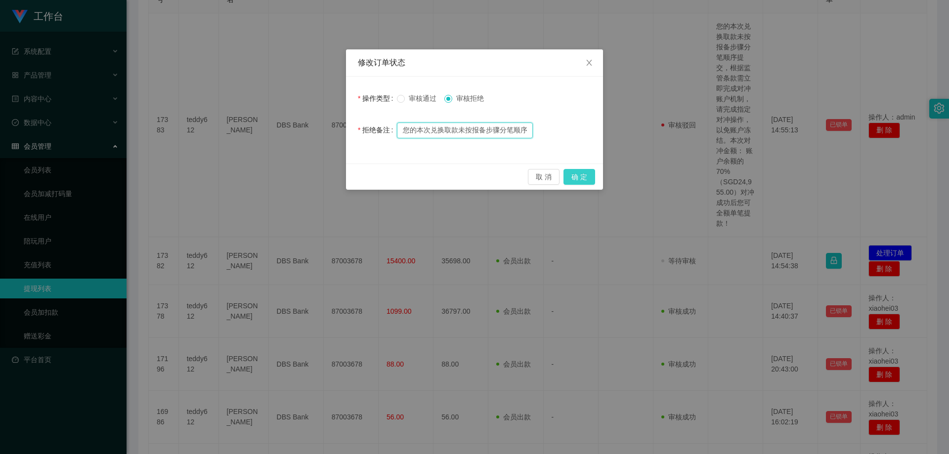
scroll to position [0, 516]
type input "您的本次兑换取款未按报备步骤分笔顺序提交，根据监管条款需立即完成对冲账户机制，请完成指定对冲操作，以免账户冻结。本次对冲金额： 账户余额的 70%（SGD24…"
click at [573, 180] on button "确 定" at bounding box center [580, 177] width 32 height 16
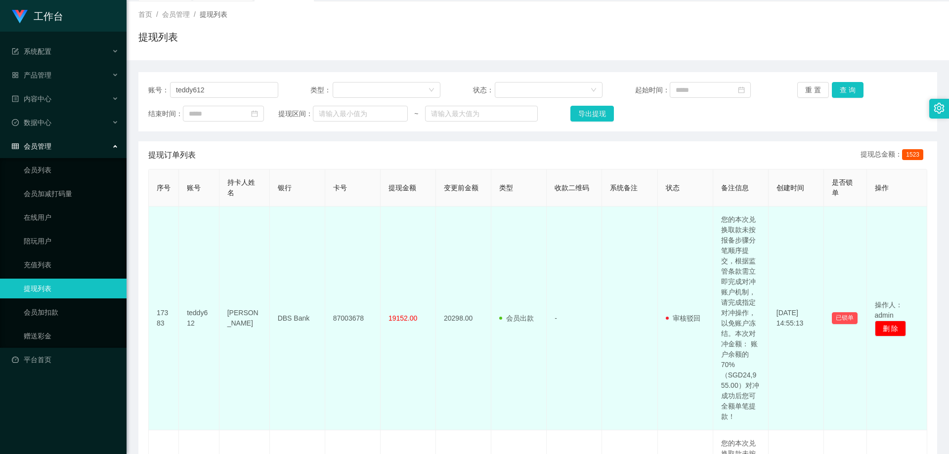
scroll to position [0, 0]
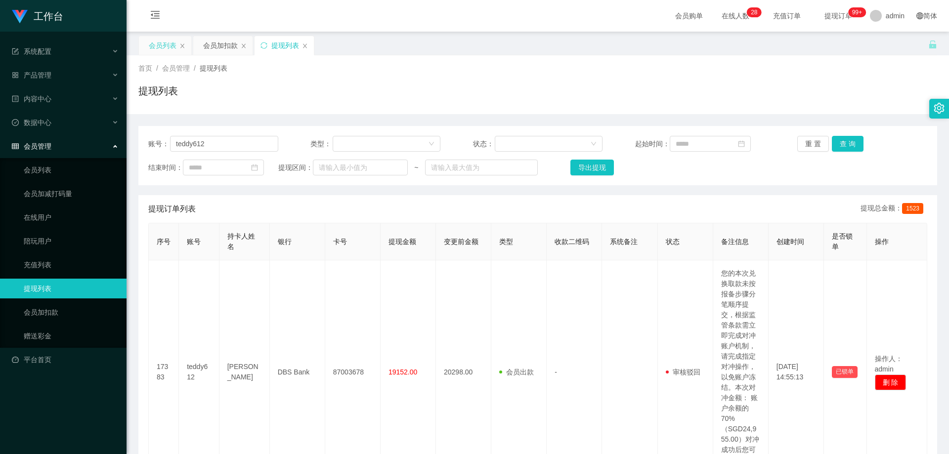
click at [154, 43] on div "会员列表" at bounding box center [163, 45] width 28 height 19
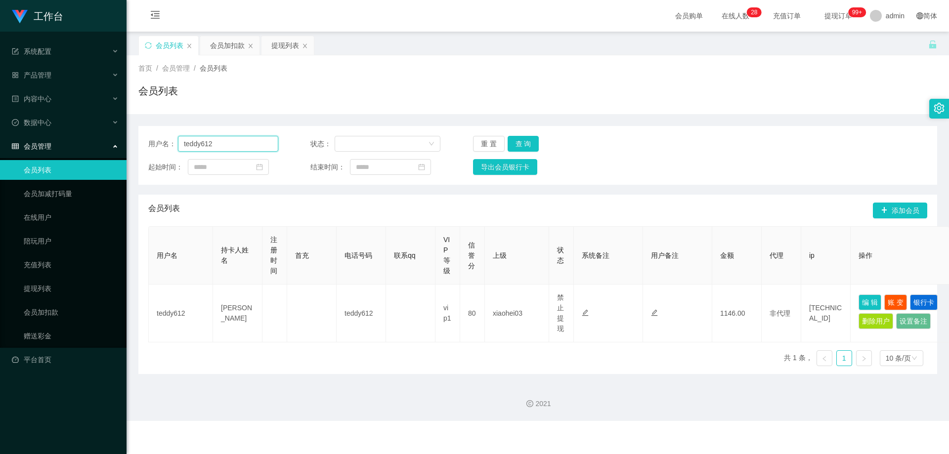
drag, startPoint x: 234, startPoint y: 147, endPoint x: 131, endPoint y: 156, distance: 103.2
click at [131, 156] on main "关闭左侧 关闭右侧 关闭其它 刷新页面 会员列表 会员加扣款 提现列表 首页 / 会员管理 / 会员列表 / 会员列表 用户名： teddy612 状态： 重…" at bounding box center [538, 204] width 823 height 344
paste input "Dhanuskodi"
type input "Dhanuskodi"
click at [527, 145] on button "查 询" at bounding box center [524, 144] width 32 height 16
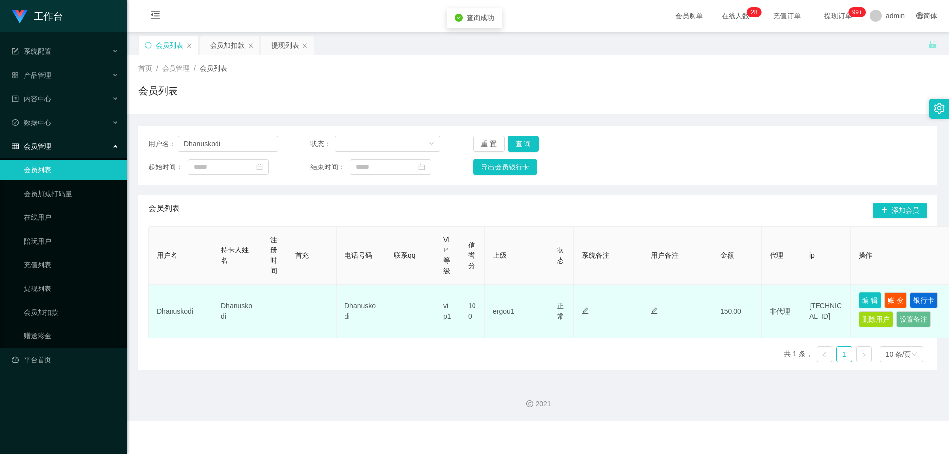
click at [862, 299] on button "编 辑" at bounding box center [870, 301] width 23 height 16
type input "Dhanuskodi"
type input "100"
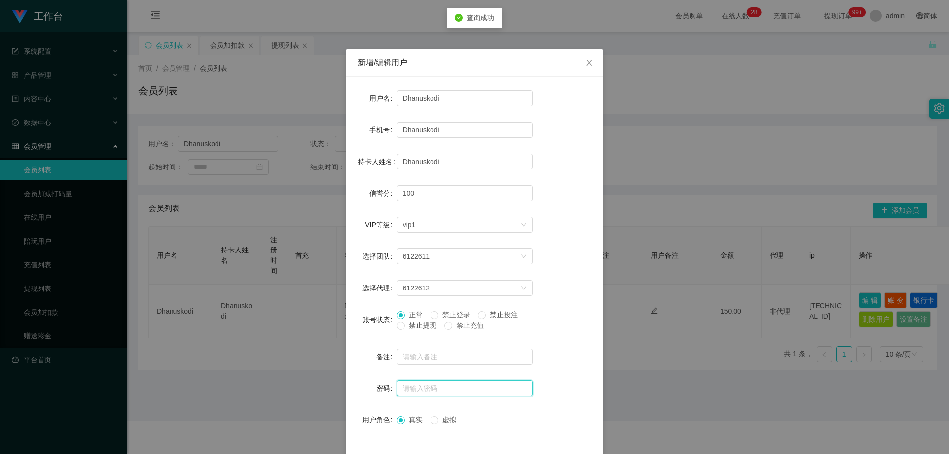
click at [410, 389] on input "text" at bounding box center [465, 389] width 136 height 16
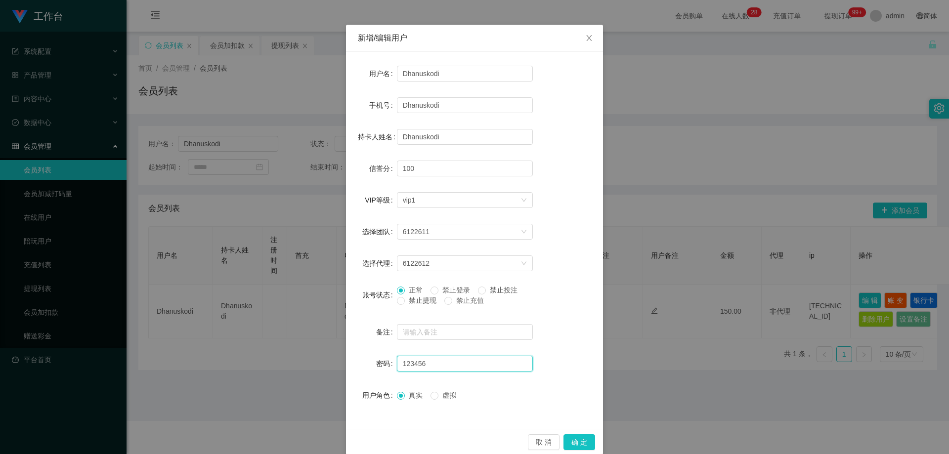
scroll to position [38, 0]
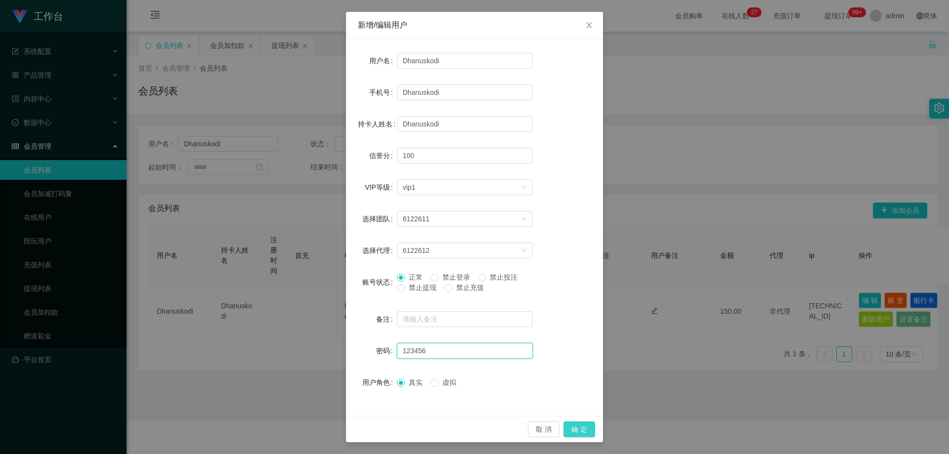
type input "123456"
click at [572, 430] on button "确 定" at bounding box center [580, 430] width 32 height 16
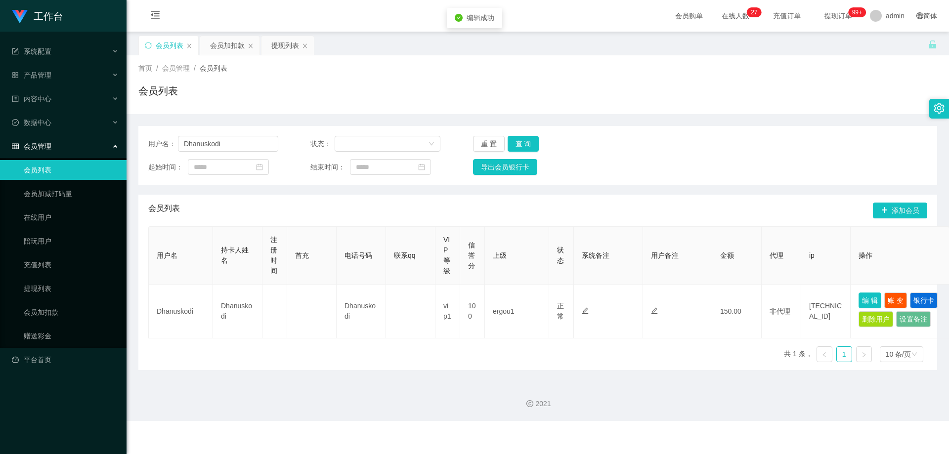
scroll to position [0, 0]
drag, startPoint x: 244, startPoint y: 148, endPoint x: 99, endPoint y: 147, distance: 145.3
click at [99, 147] on section "工作台 系统配置 产品管理 内容中心 数据中心 会员管理 会员列表 会员加减打码量 在线用户 陪玩用户 充值列表 提现列表 会员加扣款 赠送彩金 平台首页 保…" at bounding box center [474, 210] width 949 height 421
click at [528, 142] on button "查 询" at bounding box center [524, 144] width 32 height 16
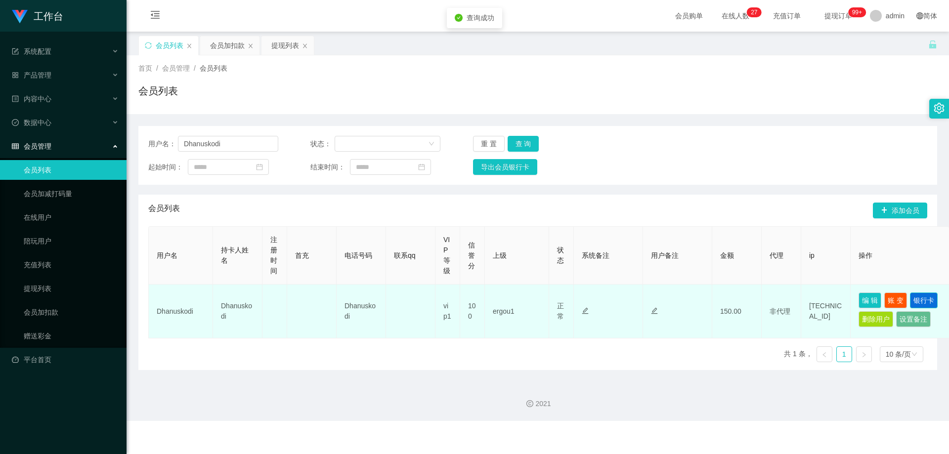
click at [920, 296] on button "银行卡" at bounding box center [924, 301] width 28 height 16
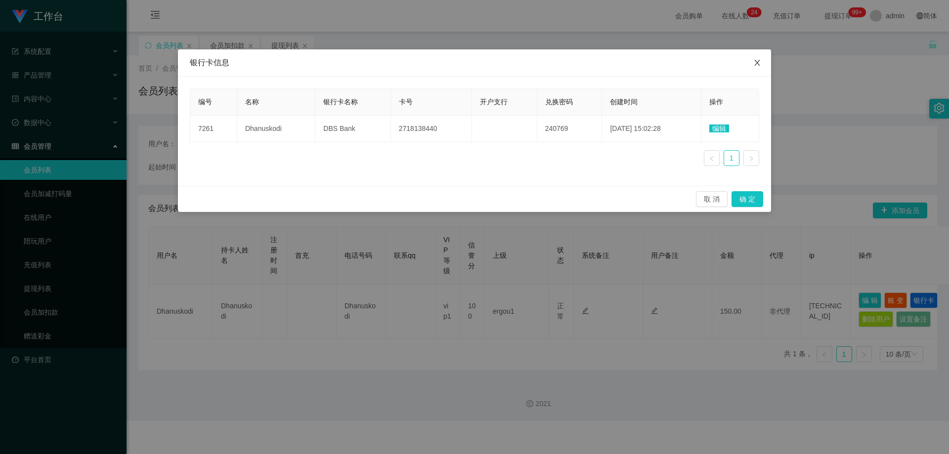
drag, startPoint x: 759, startPoint y: 63, endPoint x: 799, endPoint y: 34, distance: 48.8
click at [760, 62] on icon "图标: close" at bounding box center [757, 63] width 8 height 8
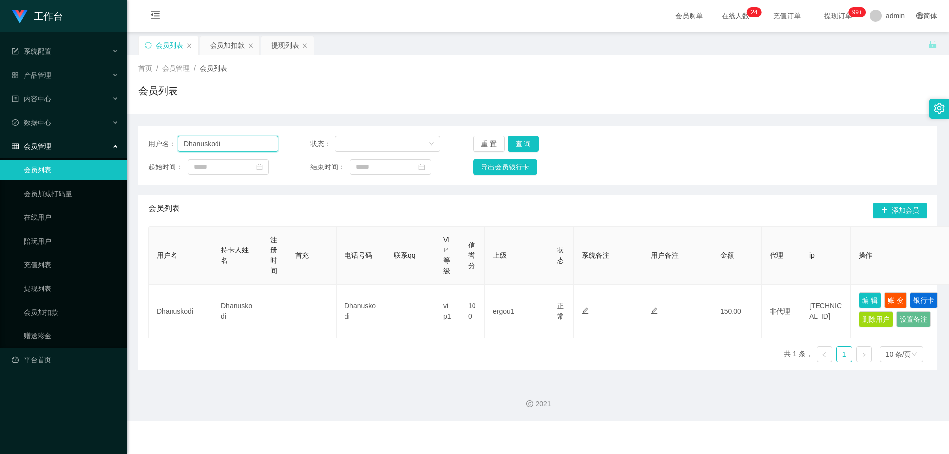
drag, startPoint x: 254, startPoint y: 140, endPoint x: 406, endPoint y: 191, distance: 160.1
click at [70, 146] on section "工作台 系统配置 产品管理 内容中心 数据中心 会员管理 会员列表 会员加减打码量 在线用户 陪玩用户 充值列表 提现列表 会员加扣款 赠送彩金 平台首页 保…" at bounding box center [474, 210] width 949 height 421
paste input "teddy612"
type input "teddy612"
drag, startPoint x: 516, startPoint y: 144, endPoint x: 609, endPoint y: 185, distance: 101.6
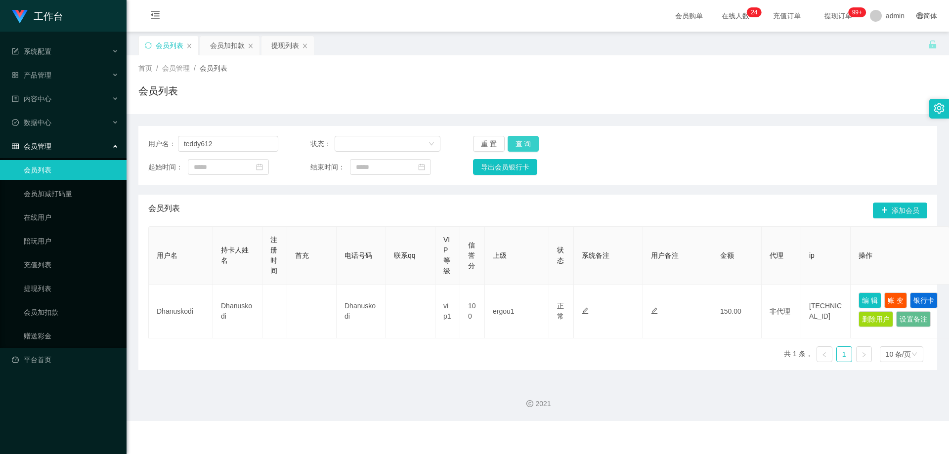
click at [516, 144] on button "查 询" at bounding box center [524, 144] width 32 height 16
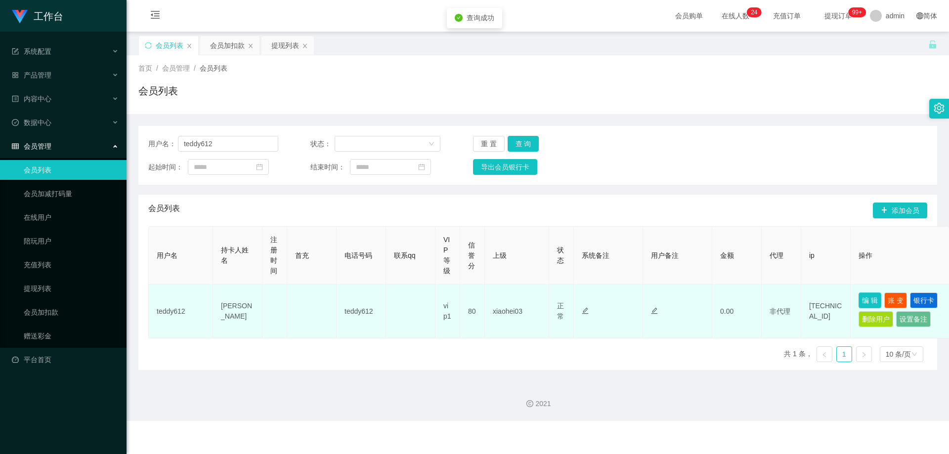
click at [870, 298] on button "编 辑" at bounding box center [870, 301] width 23 height 16
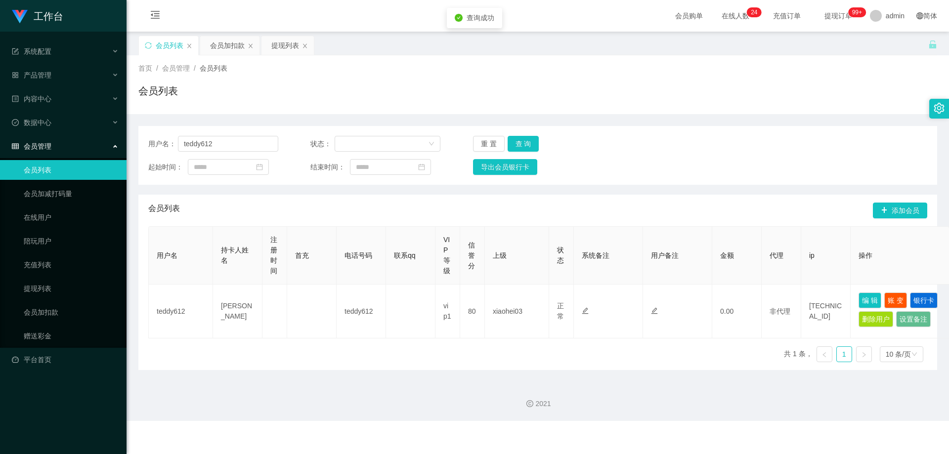
type input "teddy612"
type input "[PERSON_NAME]"
type input "80"
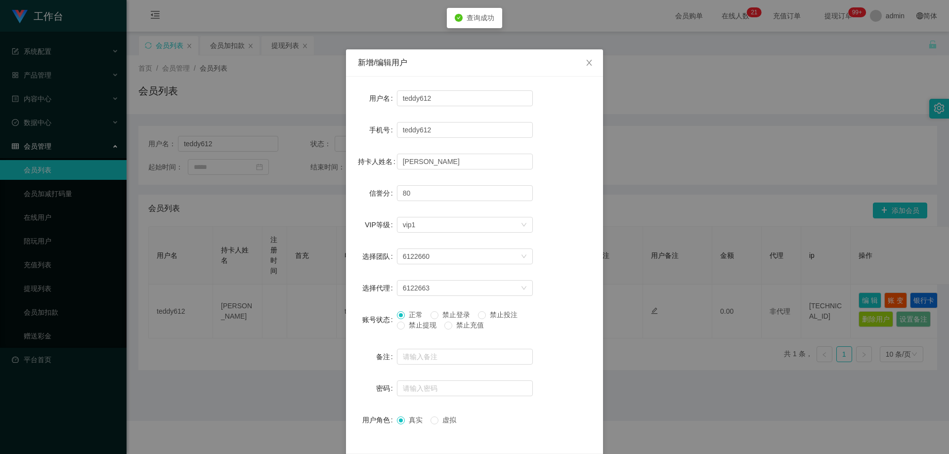
click at [420, 325] on span "禁止提现" at bounding box center [423, 325] width 36 height 8
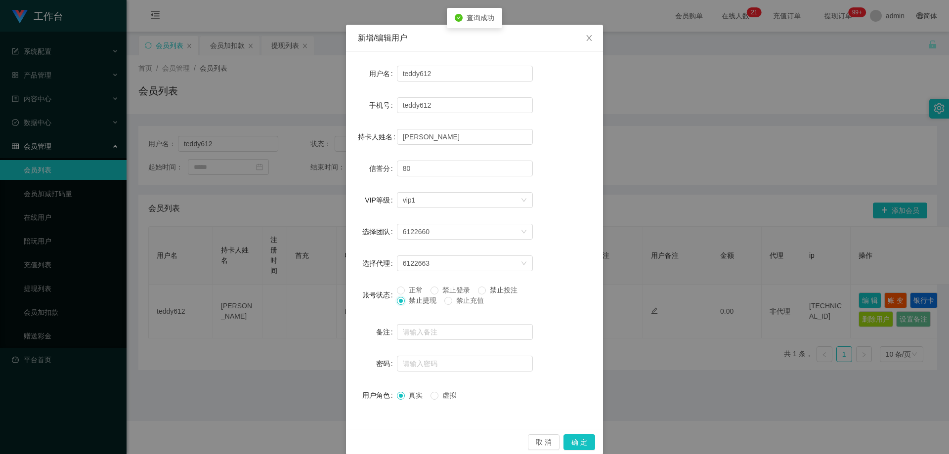
scroll to position [38, 0]
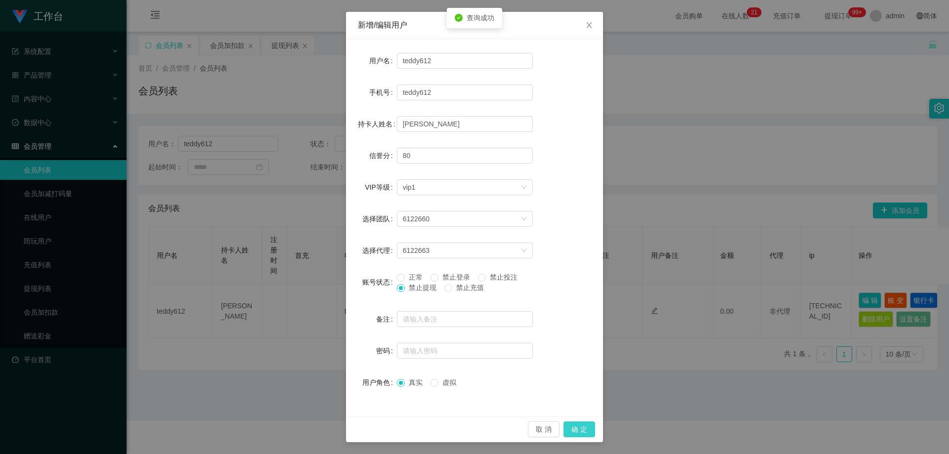
click at [577, 427] on button "确 定" at bounding box center [580, 430] width 32 height 16
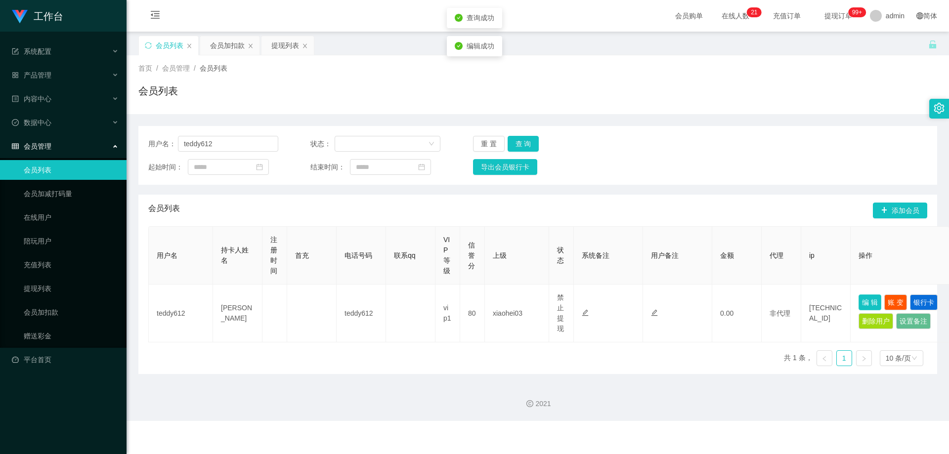
scroll to position [0, 0]
click at [284, 43] on div "提现列表" at bounding box center [285, 45] width 28 height 19
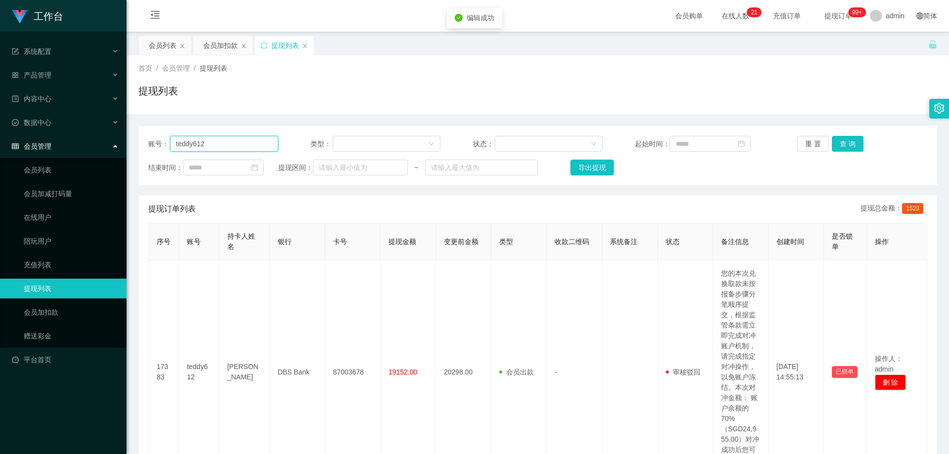
drag, startPoint x: 216, startPoint y: 146, endPoint x: 98, endPoint y: 151, distance: 117.3
click at [846, 145] on button "查 询" at bounding box center [848, 144] width 32 height 16
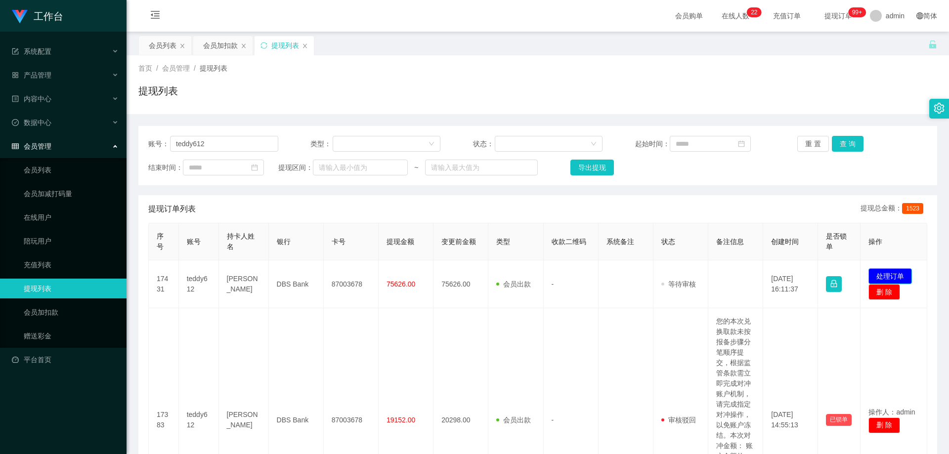
drag, startPoint x: 891, startPoint y: 274, endPoint x: 881, endPoint y: 273, distance: 9.4
click at [891, 274] on button "处理订单" at bounding box center [889, 276] width 43 height 16
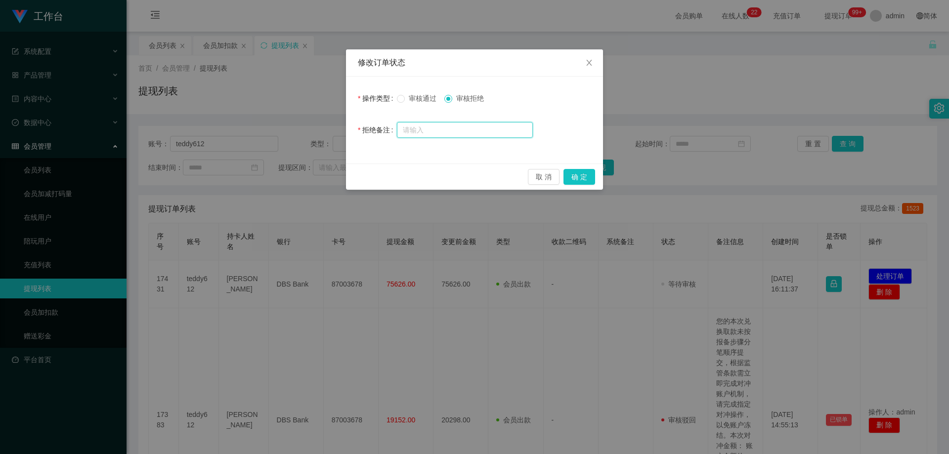
click at [481, 130] on input "text" at bounding box center [465, 130] width 136 height 16
paste input "您好，系统侦测到您工作台存在多次错误订单以及验资纪录，导致当前帐号信誉分未达标，请先联络相关负责人提升信誉分至98分方可重新发起提款申请。请勿在信誉分不足的情…"
type input "您好，系统侦测到您工作台存在多次错误订单以及验资纪录，导致当前帐号信誉分未达标，请先联络相关负责人提升信誉分至98分方可重新发起提款申请。请勿在信誉分不足的情…"
click at [580, 181] on button "确 定" at bounding box center [580, 177] width 32 height 16
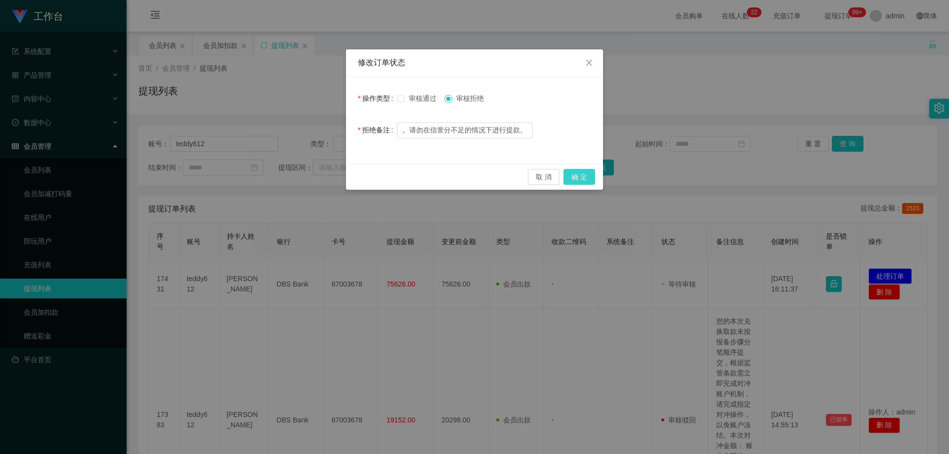
scroll to position [0, 0]
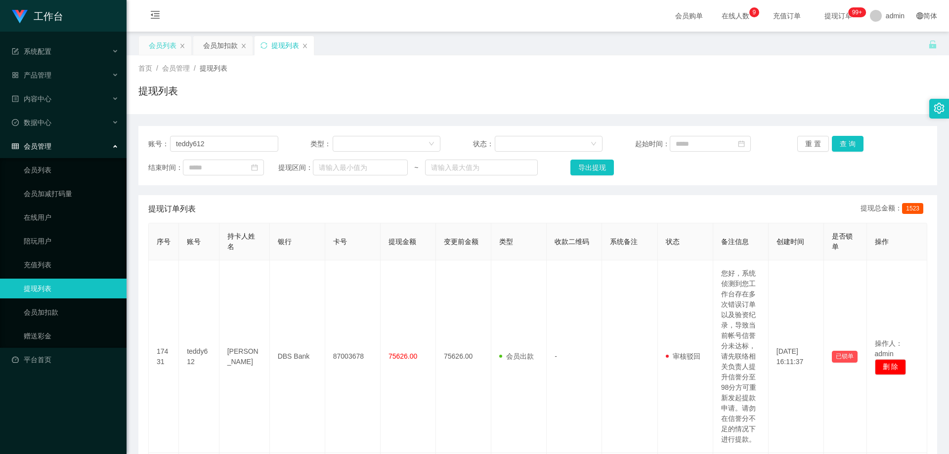
click at [165, 44] on div "会员列表" at bounding box center [163, 45] width 28 height 19
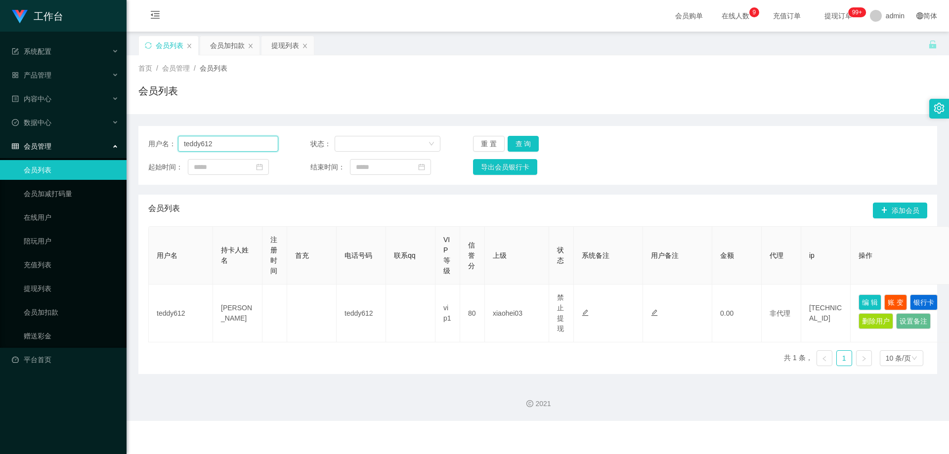
drag, startPoint x: 185, startPoint y: 142, endPoint x: 159, endPoint y: 146, distance: 26.1
click at [150, 144] on div "用户名： teddy612" at bounding box center [213, 144] width 130 height 16
paste input "CS1269"
type input "CS1269"
click at [523, 139] on button "查 询" at bounding box center [524, 144] width 32 height 16
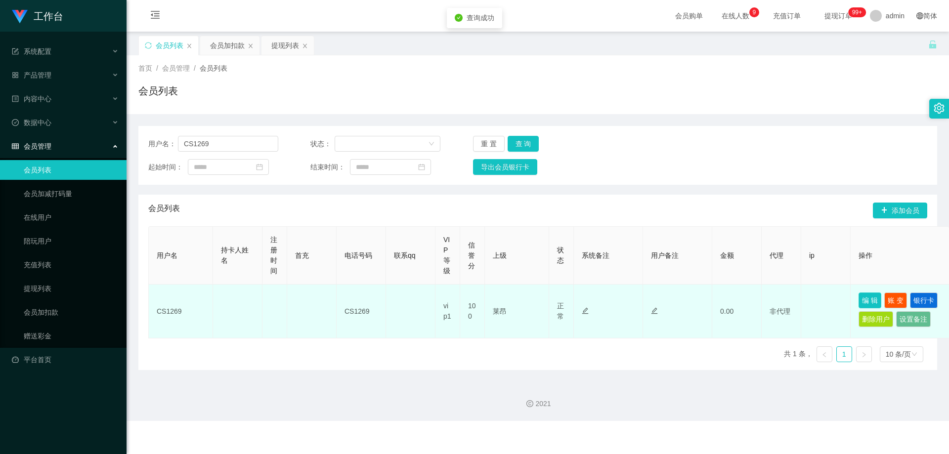
click at [869, 295] on button "编 辑" at bounding box center [870, 301] width 23 height 16
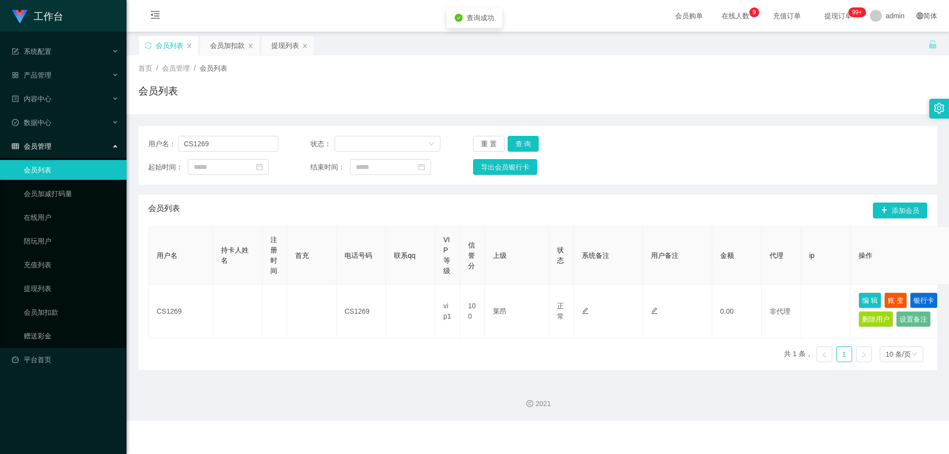
type input "CS1269"
type input "100"
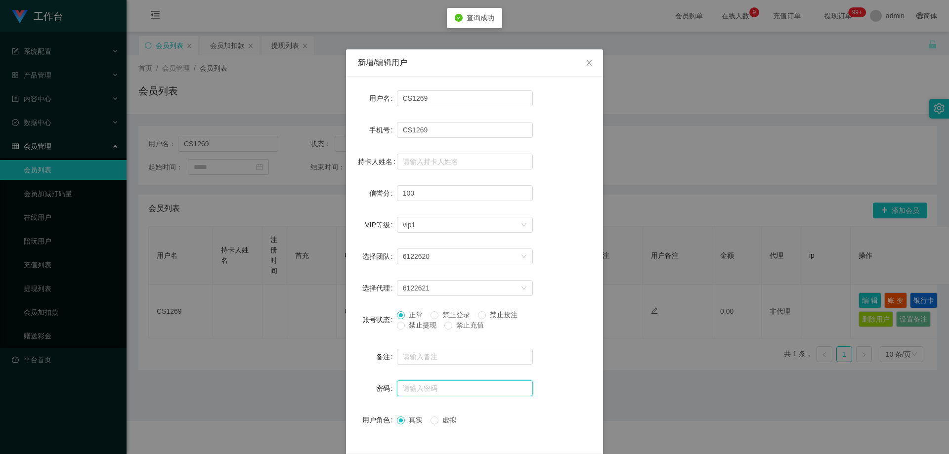
click at [411, 390] on input "text" at bounding box center [465, 389] width 136 height 16
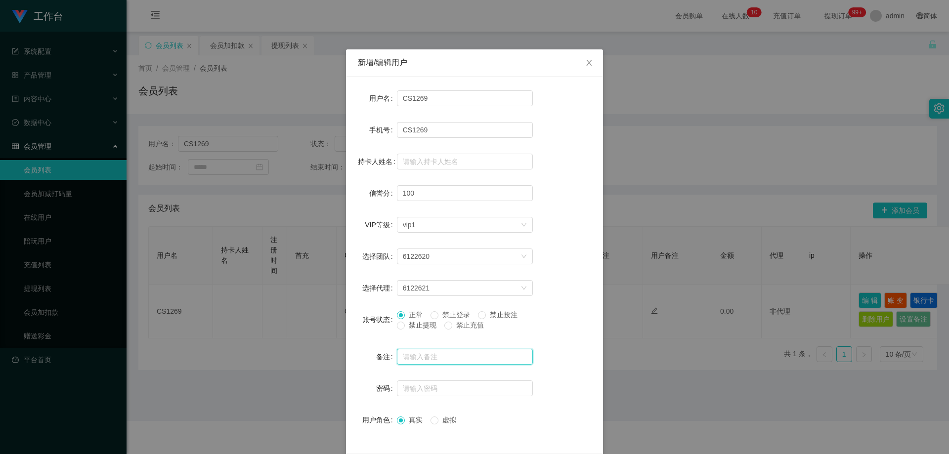
click at [460, 359] on input "text" at bounding box center [465, 357] width 136 height 16
drag, startPoint x: 413, startPoint y: 387, endPoint x: 443, endPoint y: 386, distance: 29.7
click at [414, 387] on input "text" at bounding box center [465, 389] width 136 height 16
paste input "Aa123123"
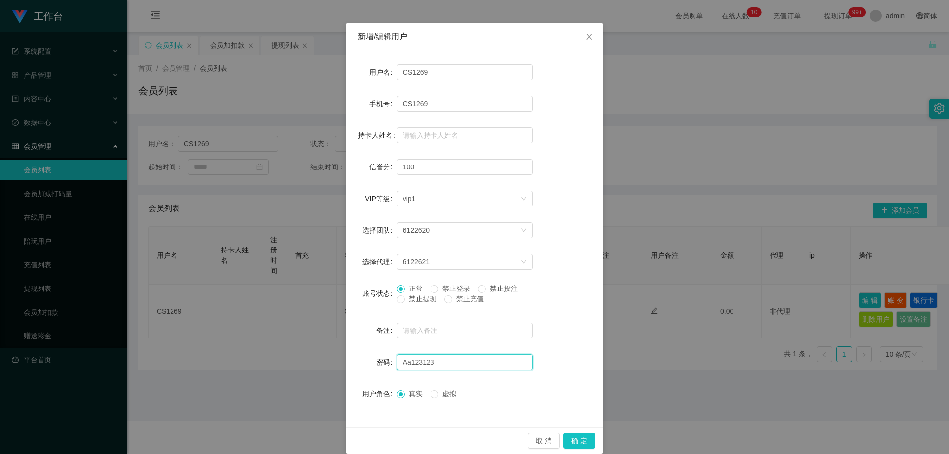
scroll to position [38, 0]
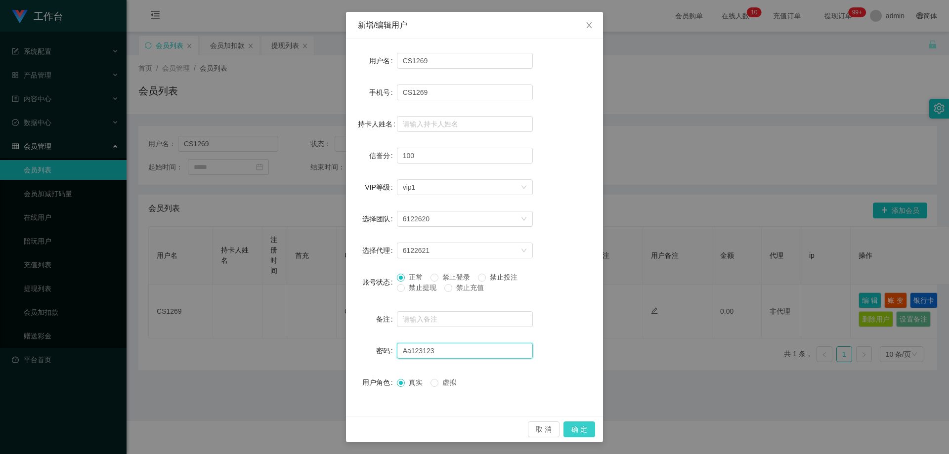
type input "Aa123123"
click at [577, 430] on button "确 定" at bounding box center [580, 430] width 32 height 16
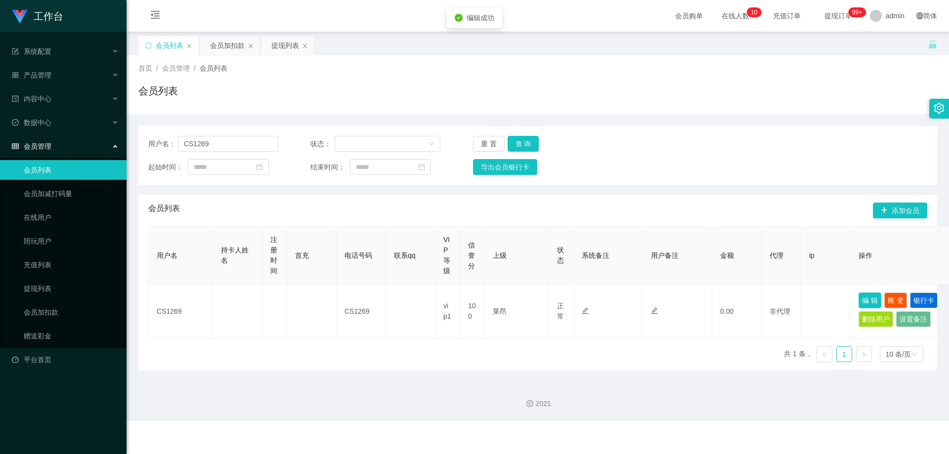
scroll to position [0, 0]
drag, startPoint x: 222, startPoint y: 142, endPoint x: 81, endPoint y: 164, distance: 143.0
click at [81, 164] on section "工作台 系统配置 产品管理 内容中心 数据中心 会员管理 会员列表 会员加减打码量 在线用户 陪玩用户 充值列表 提现列表 会员加扣款 赠送彩金 平台首页 保…" at bounding box center [474, 210] width 949 height 421
paste input "[PERSON_NAME]"
type input "[PERSON_NAME]"
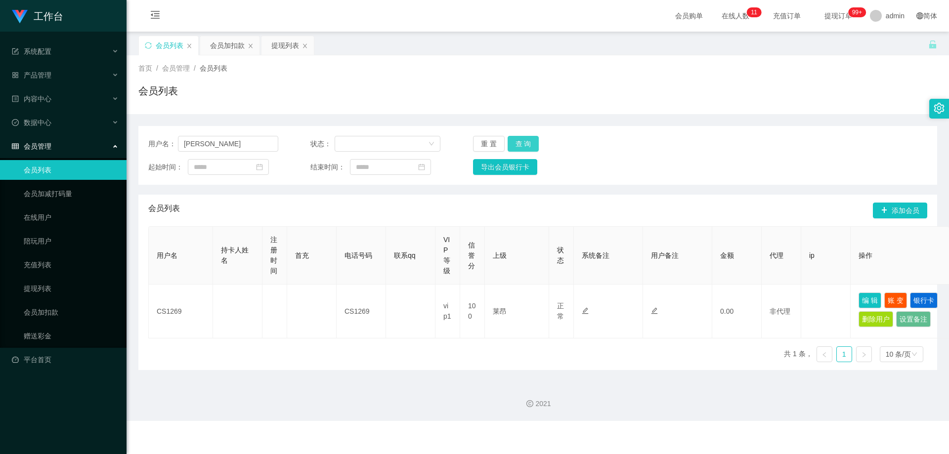
drag, startPoint x: 531, startPoint y: 144, endPoint x: 582, endPoint y: 162, distance: 53.9
click at [531, 144] on button "查 询" at bounding box center [524, 144] width 32 height 16
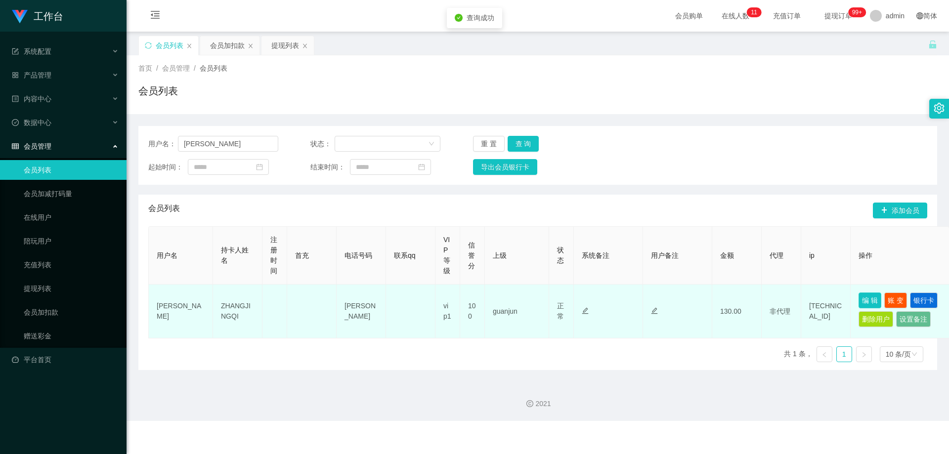
click at [871, 298] on button "编 辑" at bounding box center [870, 301] width 23 height 16
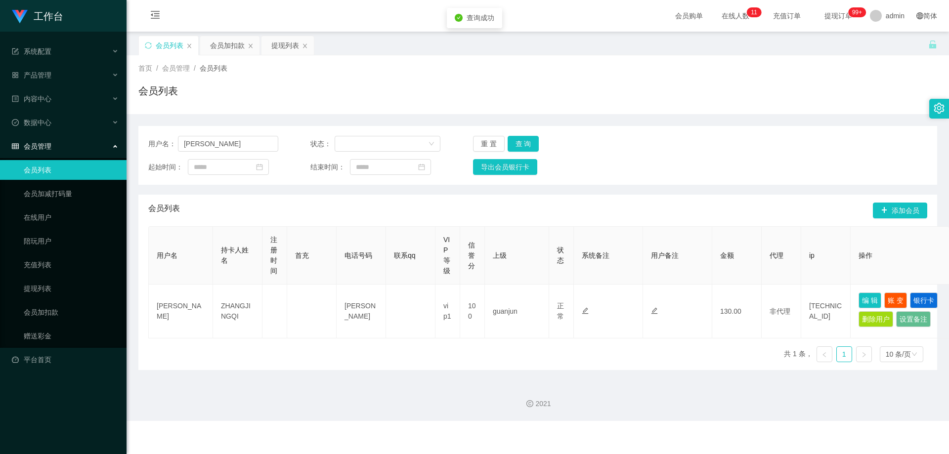
type input "[PERSON_NAME]"
type input "ZHANGJINGQI"
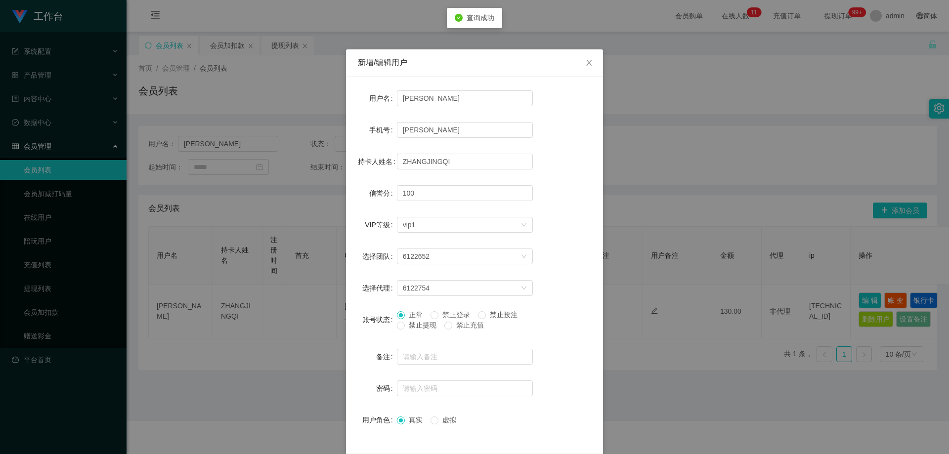
click at [413, 330] on label "禁止提现" at bounding box center [418, 325] width 43 height 10
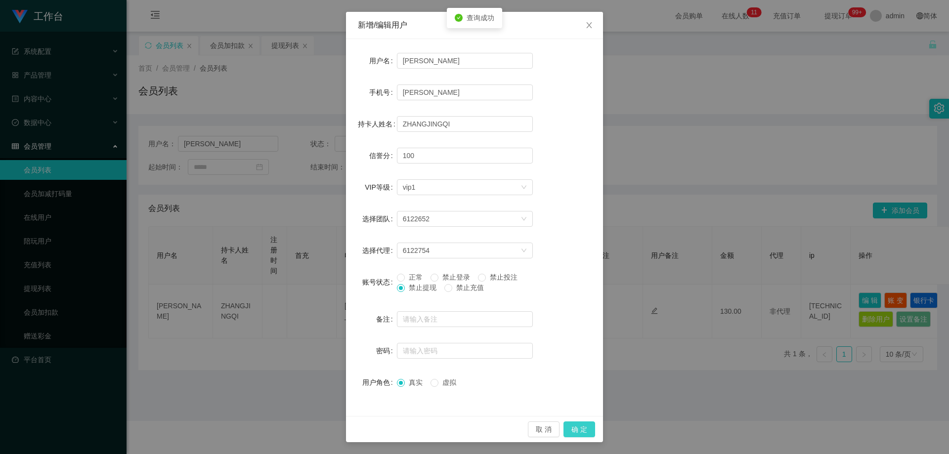
click at [572, 421] on div "取 消 确 定" at bounding box center [474, 429] width 257 height 26
drag, startPoint x: 575, startPoint y: 427, endPoint x: 579, endPoint y: 423, distance: 6.0
click at [576, 428] on button "确 定" at bounding box center [580, 430] width 32 height 16
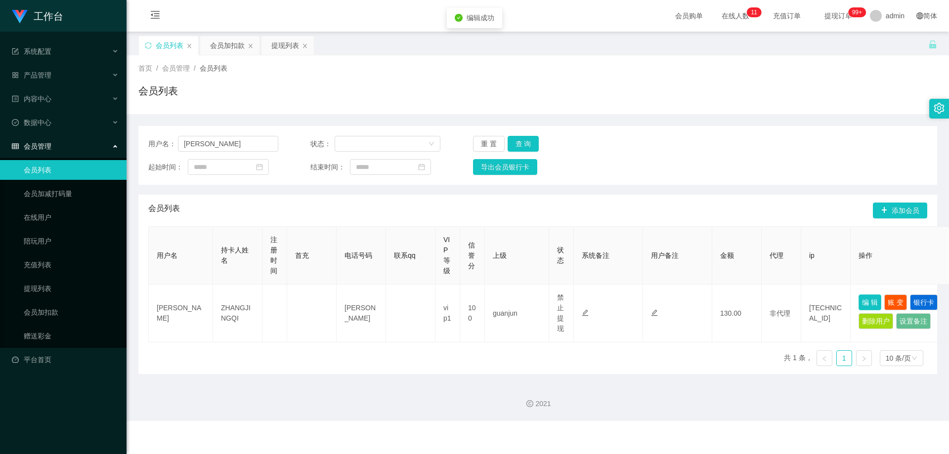
scroll to position [0, 0]
drag, startPoint x: 97, startPoint y: 151, endPoint x: 116, endPoint y: 151, distance: 18.3
click at [104, 151] on section "工作台 系统配置 产品管理 内容中心 数据中心 会员管理 会员列表 会员加减打码量 在线用户 陪玩用户 充值列表 提现列表 会员加扣款 赠送彩金 平台首页 保…" at bounding box center [474, 210] width 949 height 421
paste input "90573738"
type input "90573738"
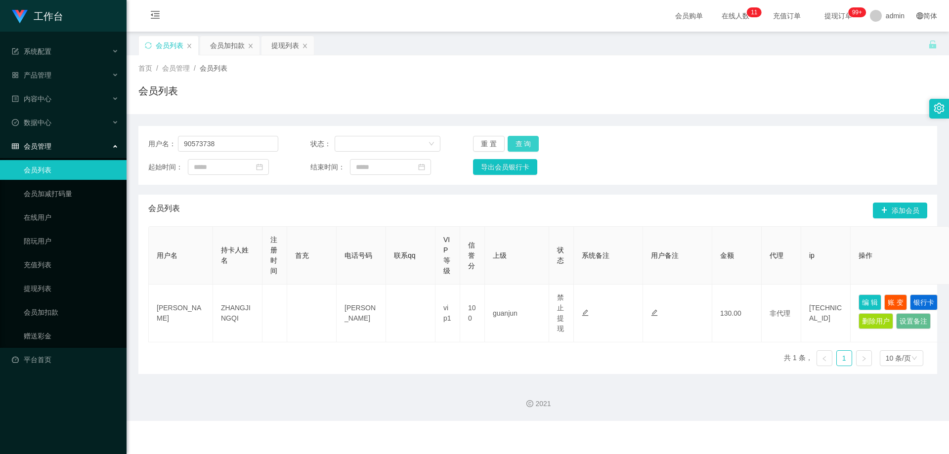
drag, startPoint x: 519, startPoint y: 143, endPoint x: 622, endPoint y: 220, distance: 128.9
click at [519, 143] on button "查 询" at bounding box center [524, 144] width 32 height 16
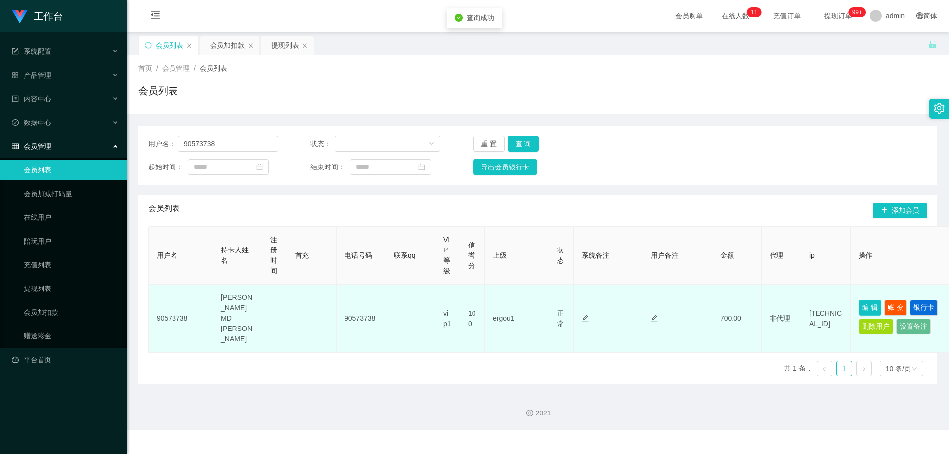
drag, startPoint x: 870, startPoint y: 301, endPoint x: 746, endPoint y: 312, distance: 124.1
click at [870, 300] on button "编 辑" at bounding box center [870, 308] width 23 height 16
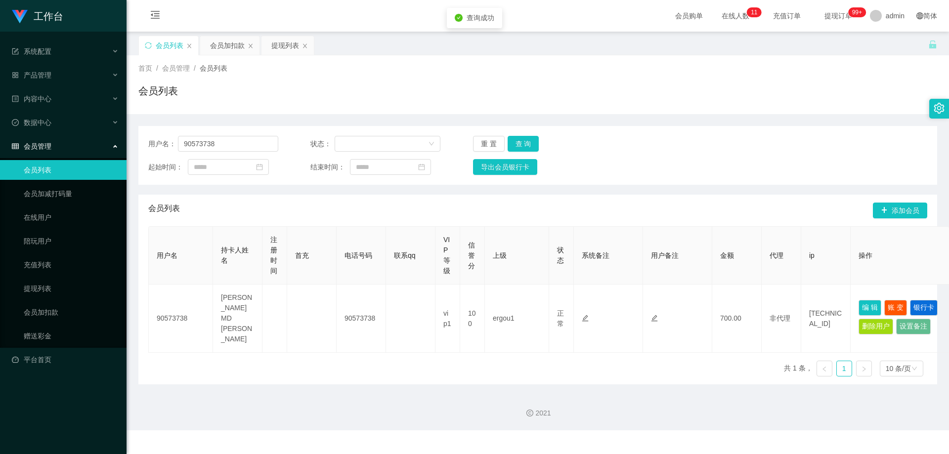
type input "90573738"
type input "[PERSON_NAME] MD [PERSON_NAME]"
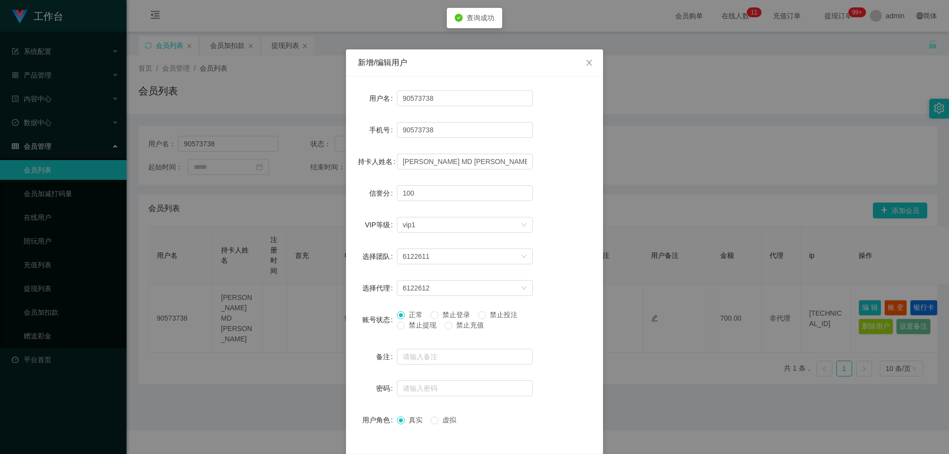
click at [421, 322] on span "禁止提现" at bounding box center [423, 325] width 36 height 8
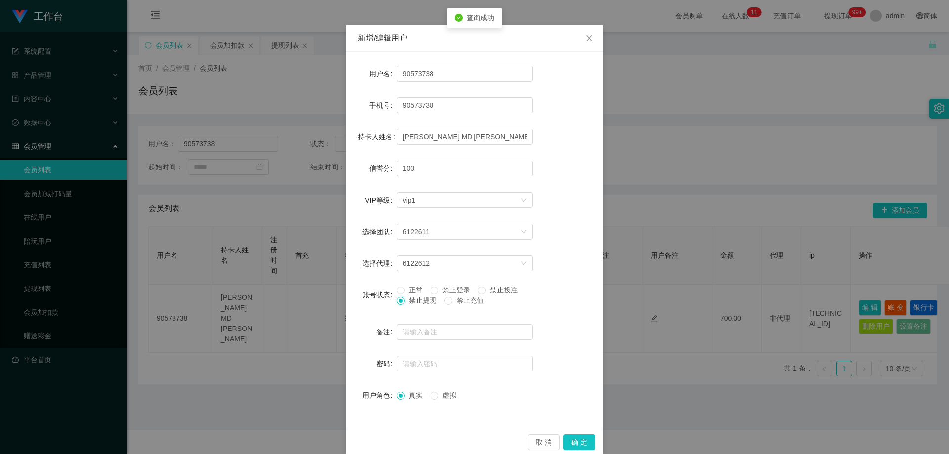
scroll to position [38, 0]
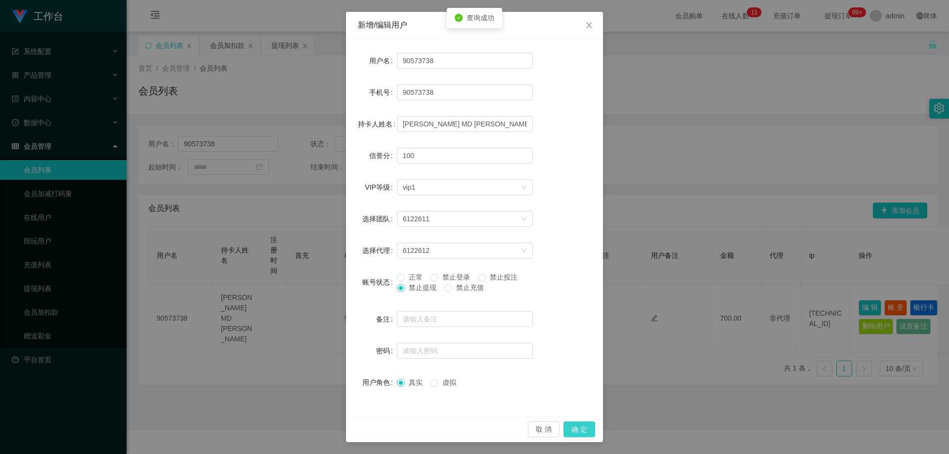
click at [579, 429] on button "确 定" at bounding box center [580, 430] width 32 height 16
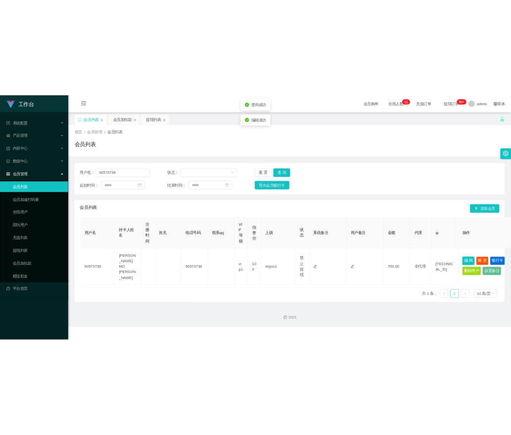
scroll to position [0, 0]
